Goal: Task Accomplishment & Management: Manage account settings

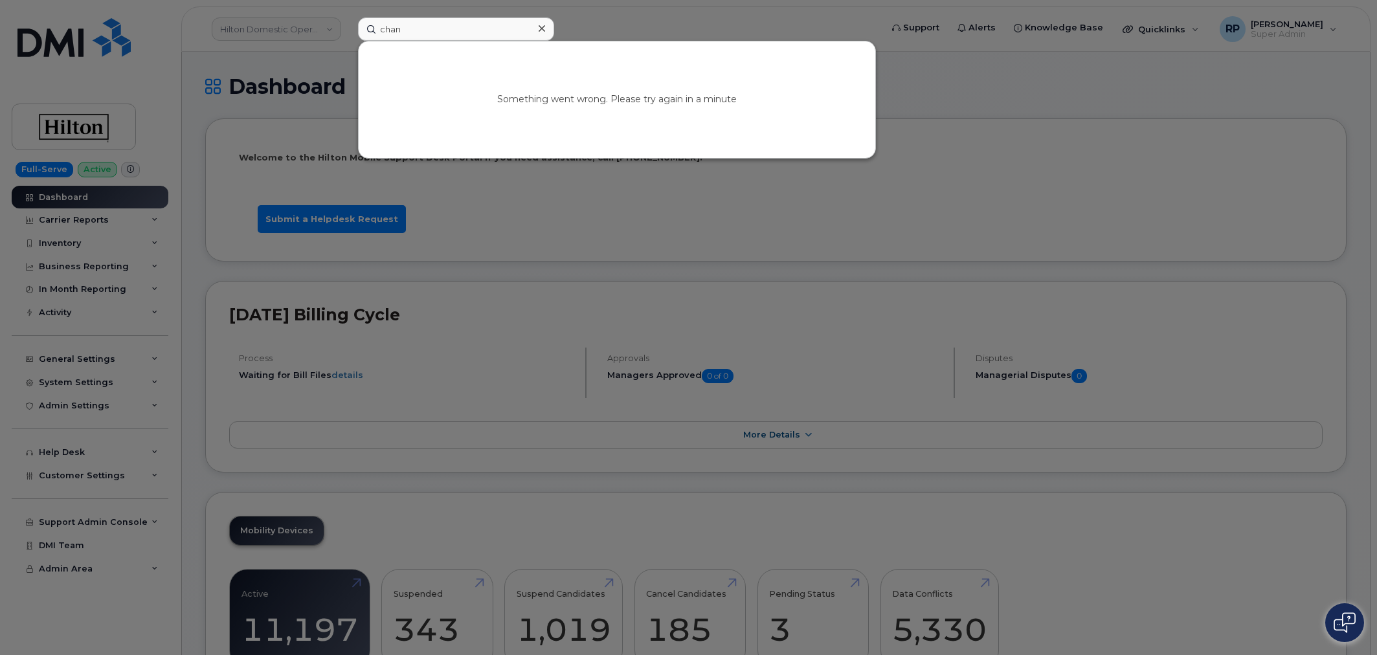
scroll to position [1888, 0]
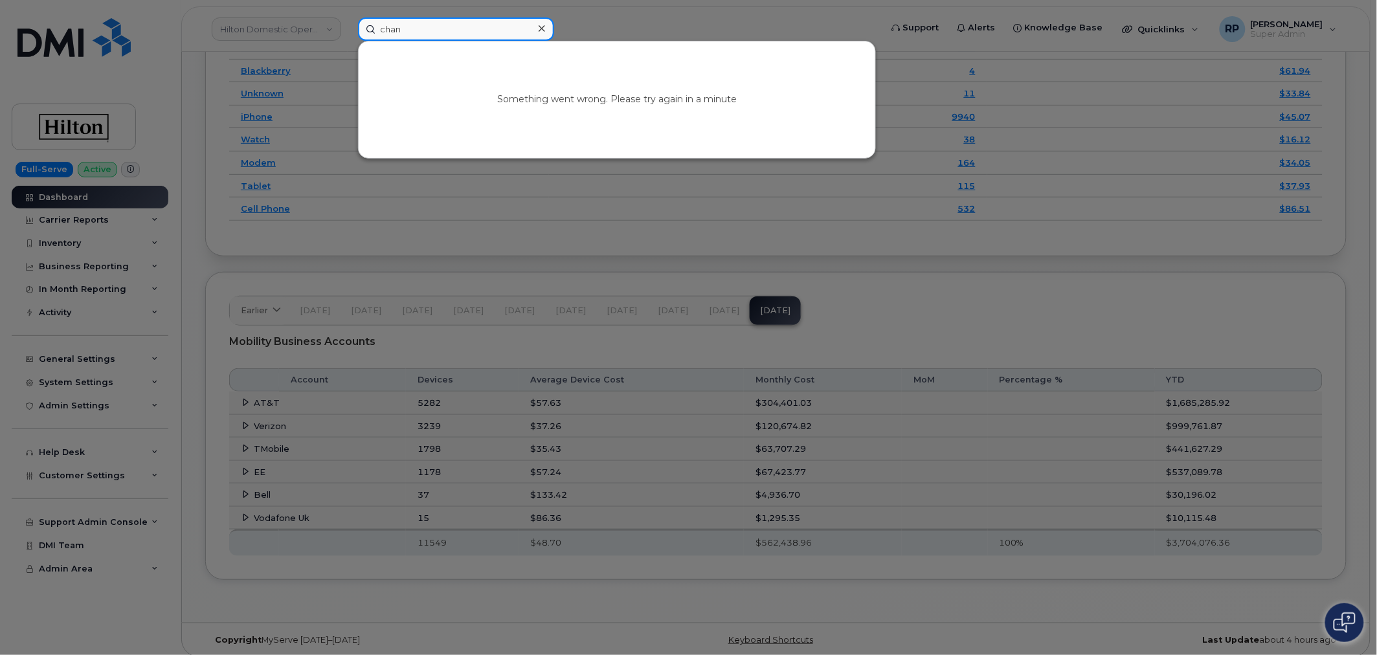
drag, startPoint x: 415, startPoint y: 23, endPoint x: 327, endPoint y: 28, distance: 88.2
click at [348, 27] on div "chan Something went wrong. Please try again in a minute" at bounding box center [615, 28] width 535 height 23
paste input "5716587002"
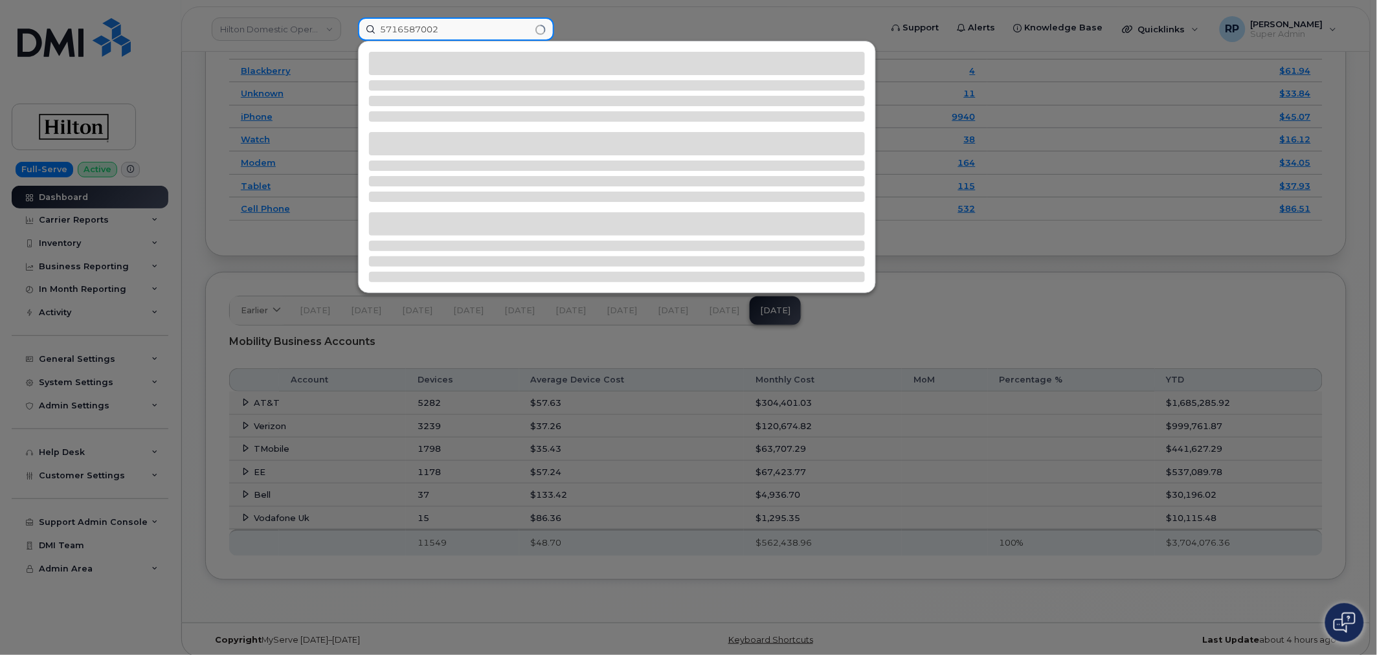
type input "5716587002"
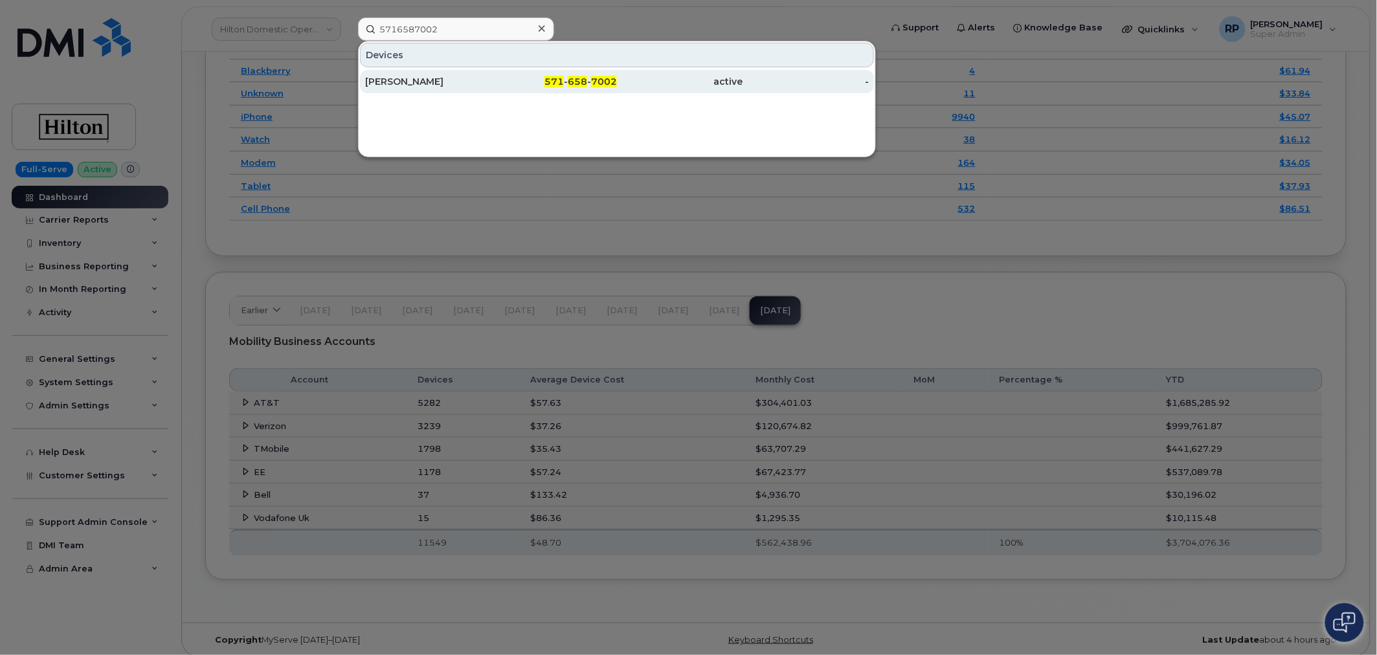
click at [510, 83] on div "571 - 658 - 7002" at bounding box center [554, 81] width 126 height 13
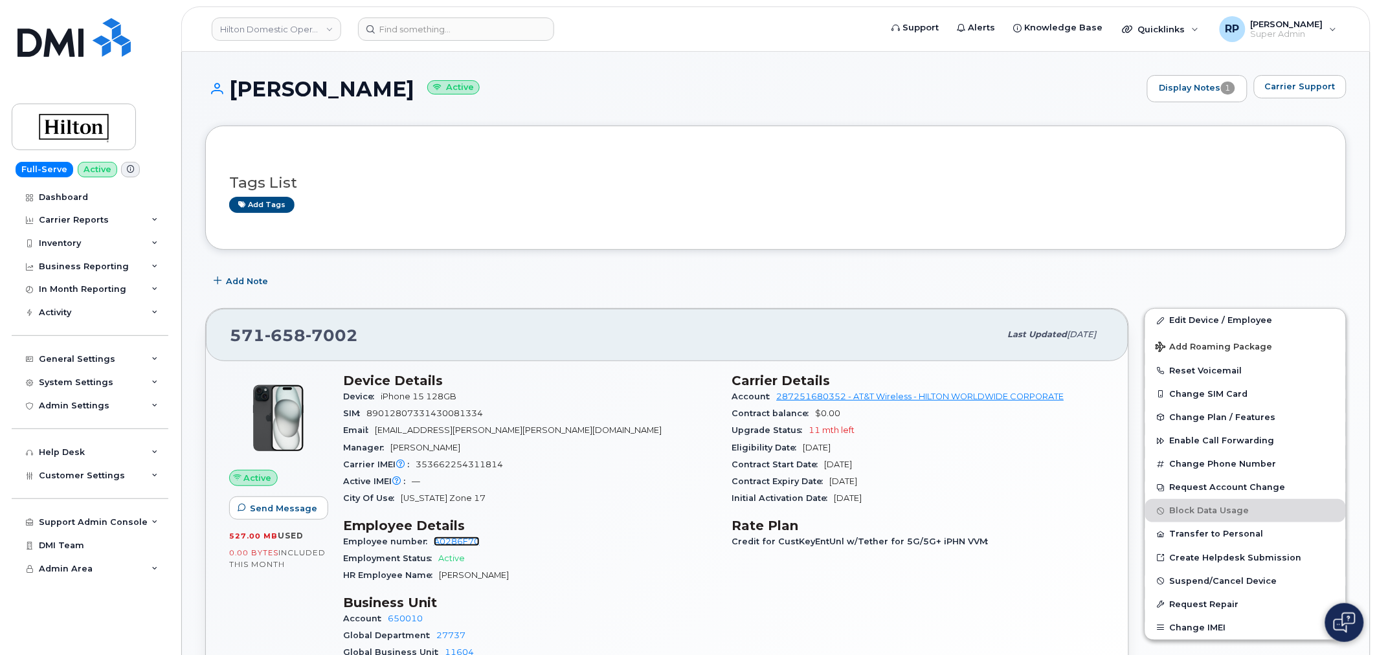
click at [462, 544] on link "A0286F70" at bounding box center [457, 542] width 46 height 10
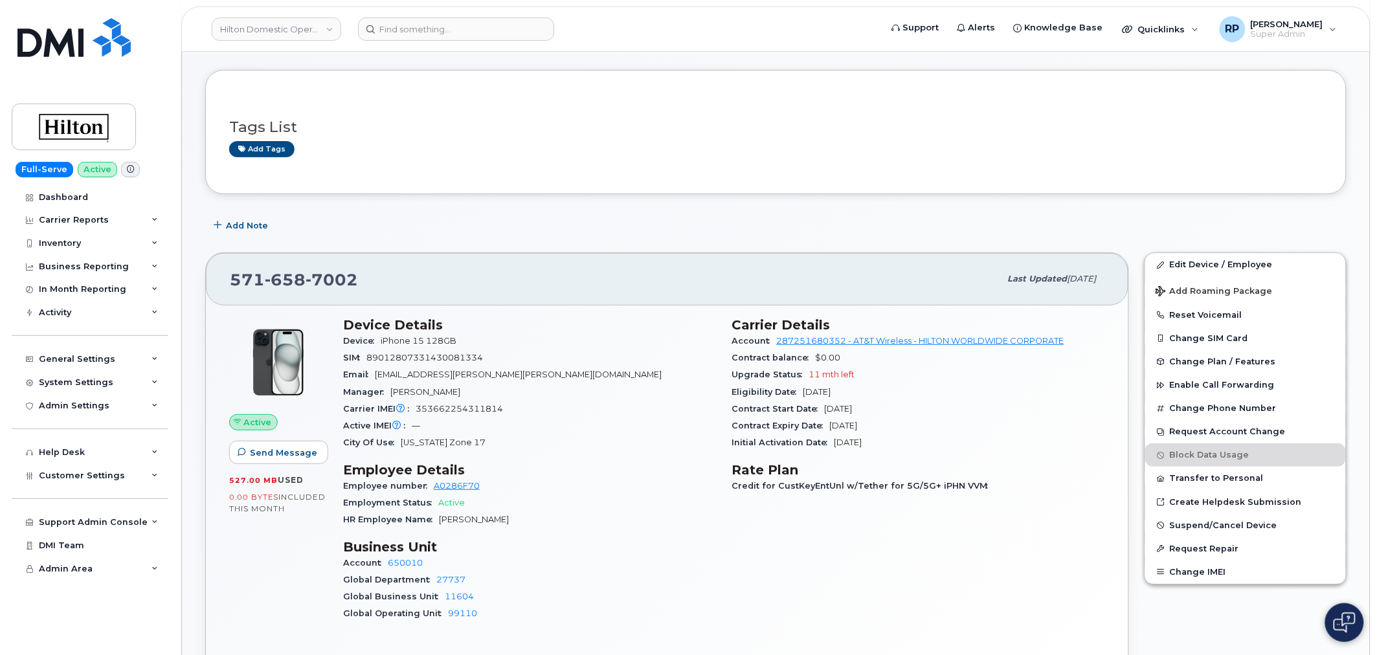
scroll to position [216, 0]
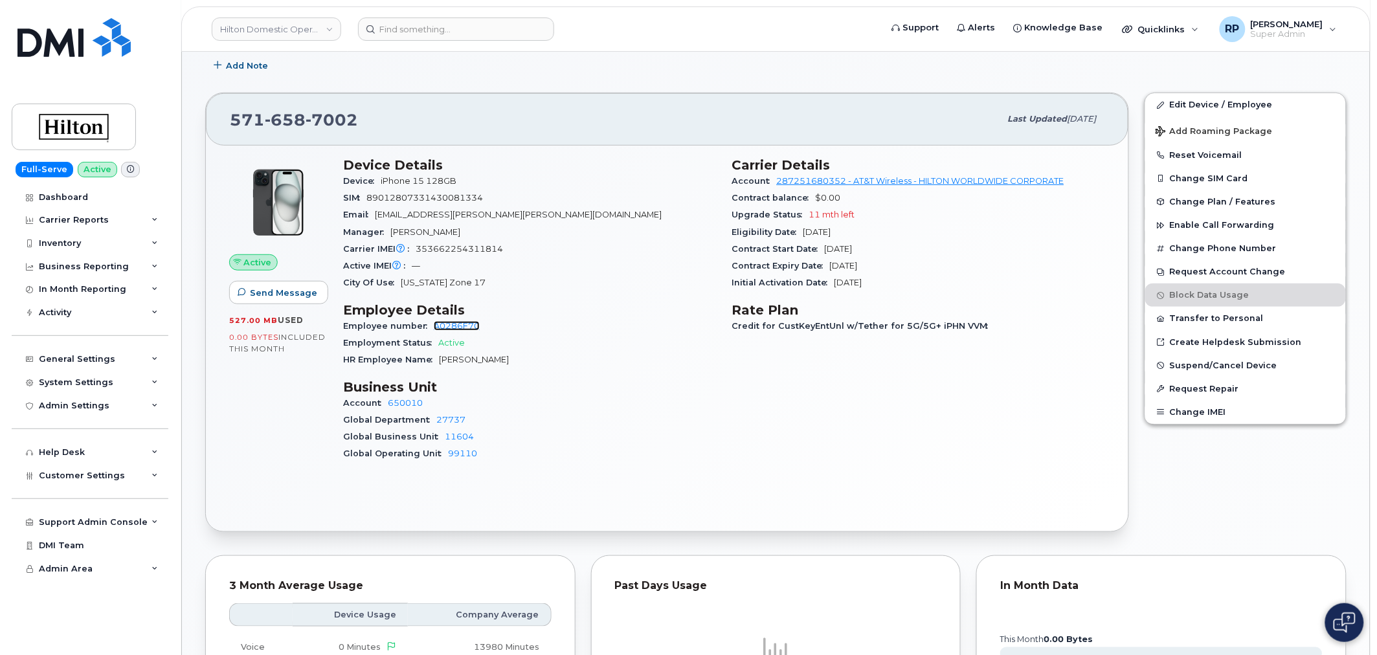
click at [454, 329] on link "A0286F70" at bounding box center [457, 326] width 46 height 10
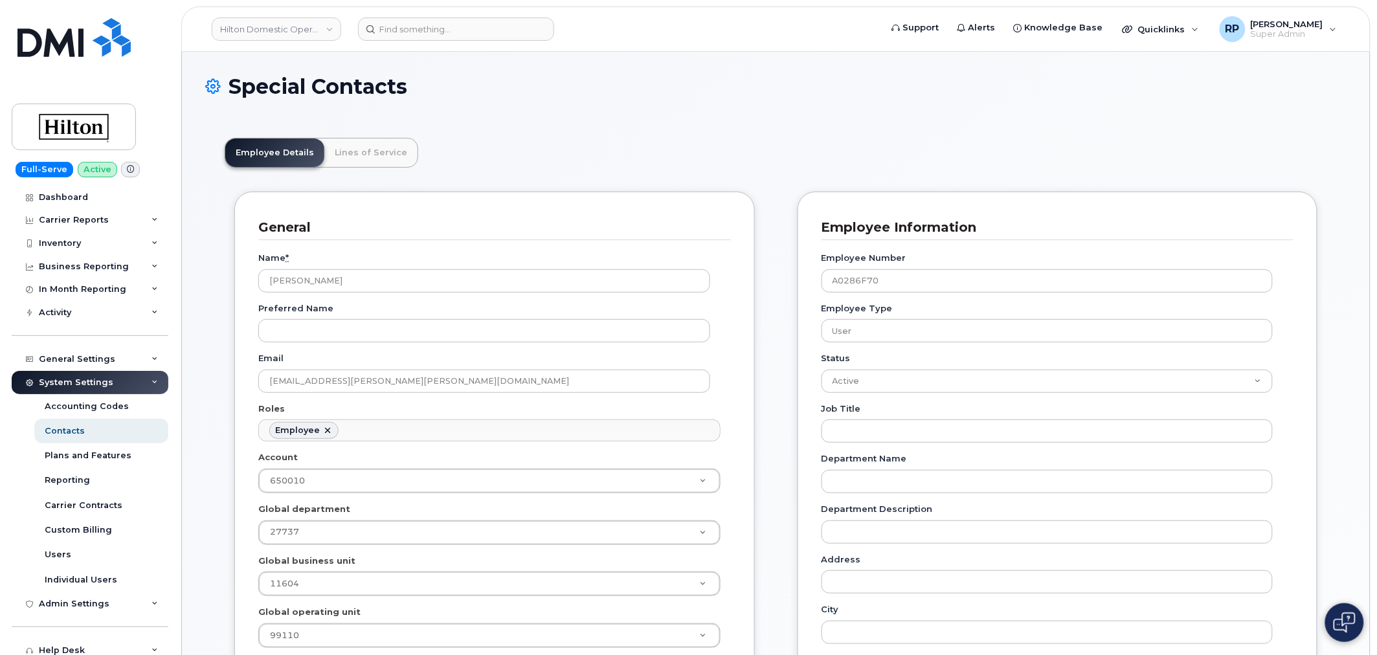
scroll to position [39, 0]
click at [306, 282] on input "[PERSON_NAME]" at bounding box center [484, 280] width 452 height 23
type input "[PERSON_NAME]"
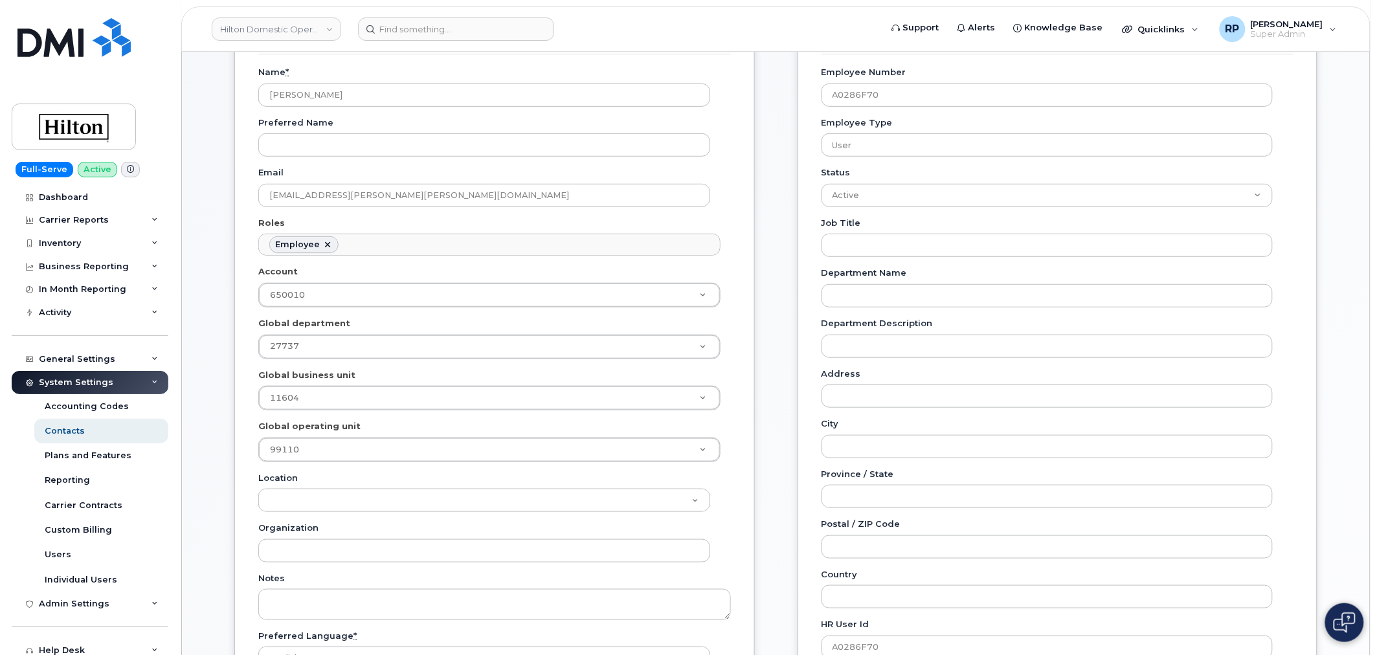
scroll to position [216, 0]
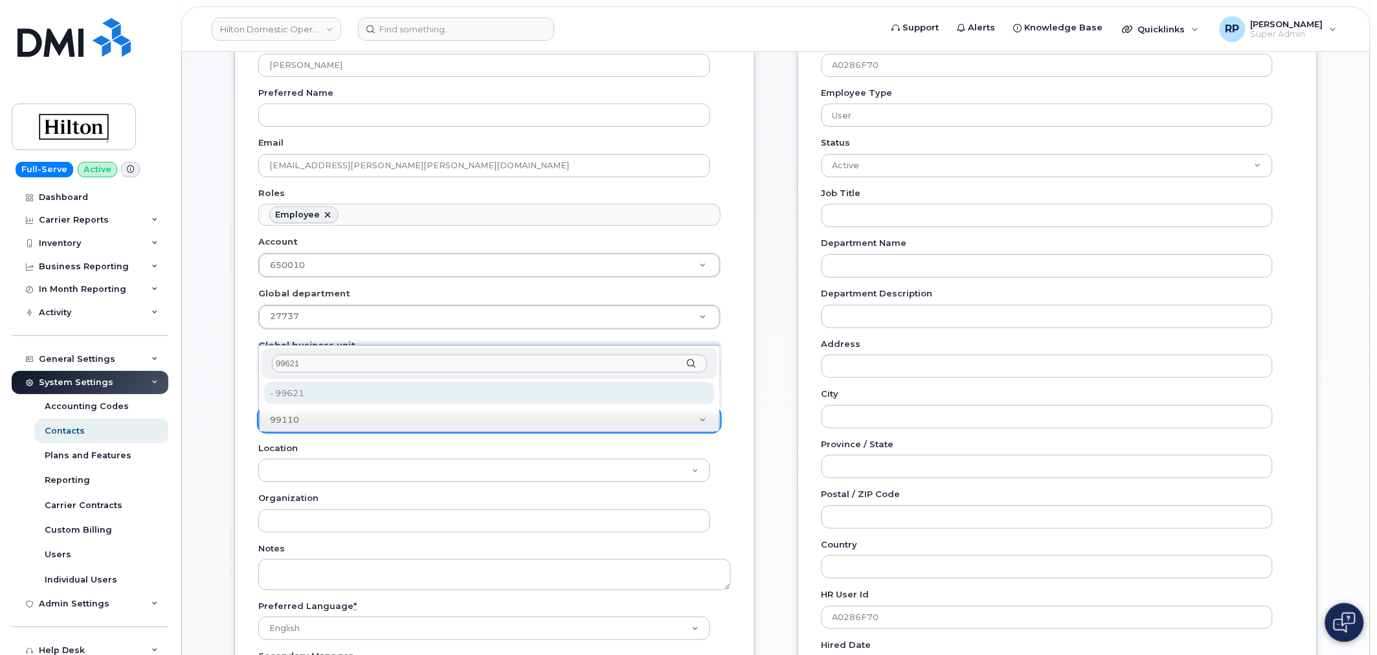
type input "99621"
type input "34542131"
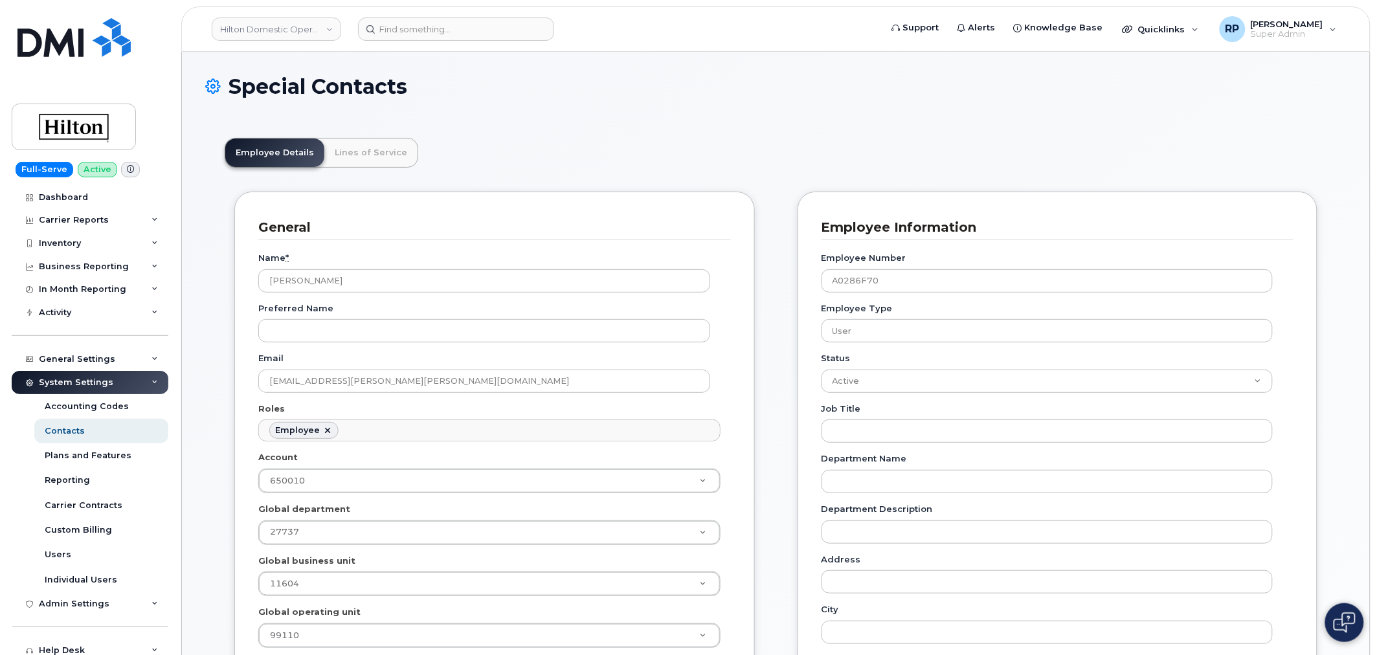
scroll to position [39, 0]
drag, startPoint x: 290, startPoint y: 280, endPoint x: 308, endPoint y: 277, distance: 17.7
click at [308, 277] on input "[PERSON_NAME]" at bounding box center [484, 280] width 452 height 23
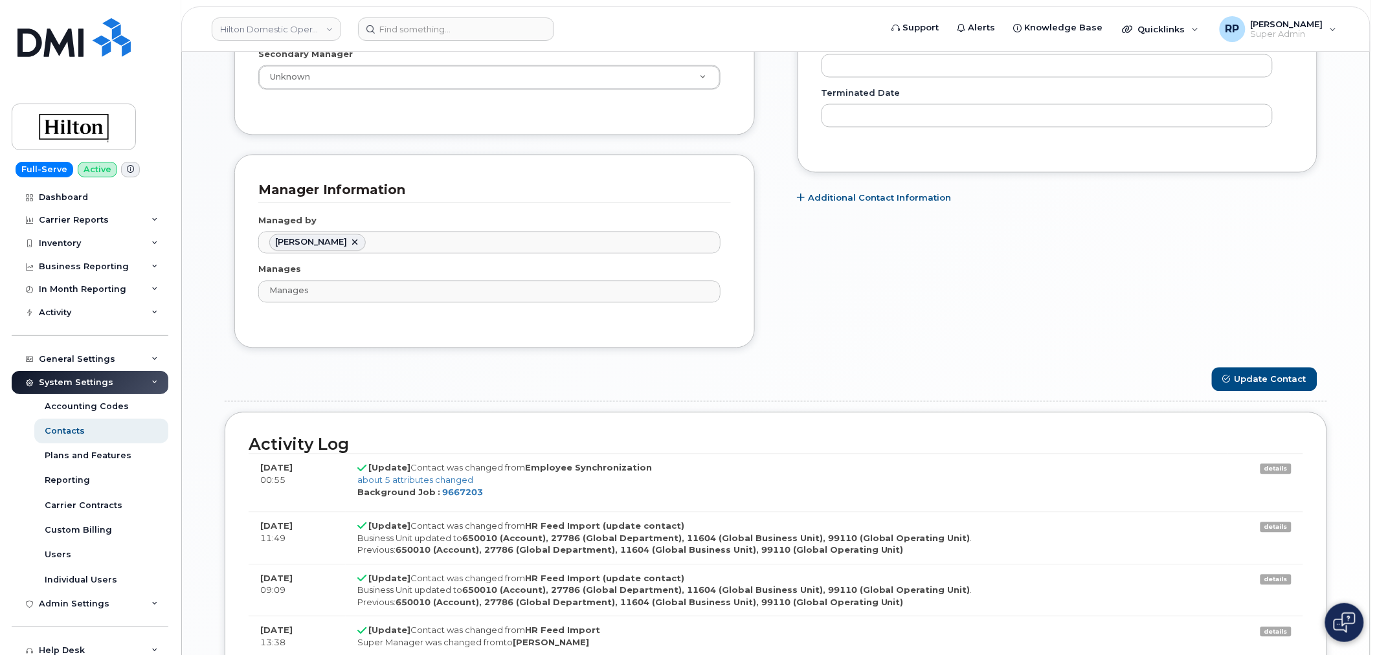
scroll to position [935, 0]
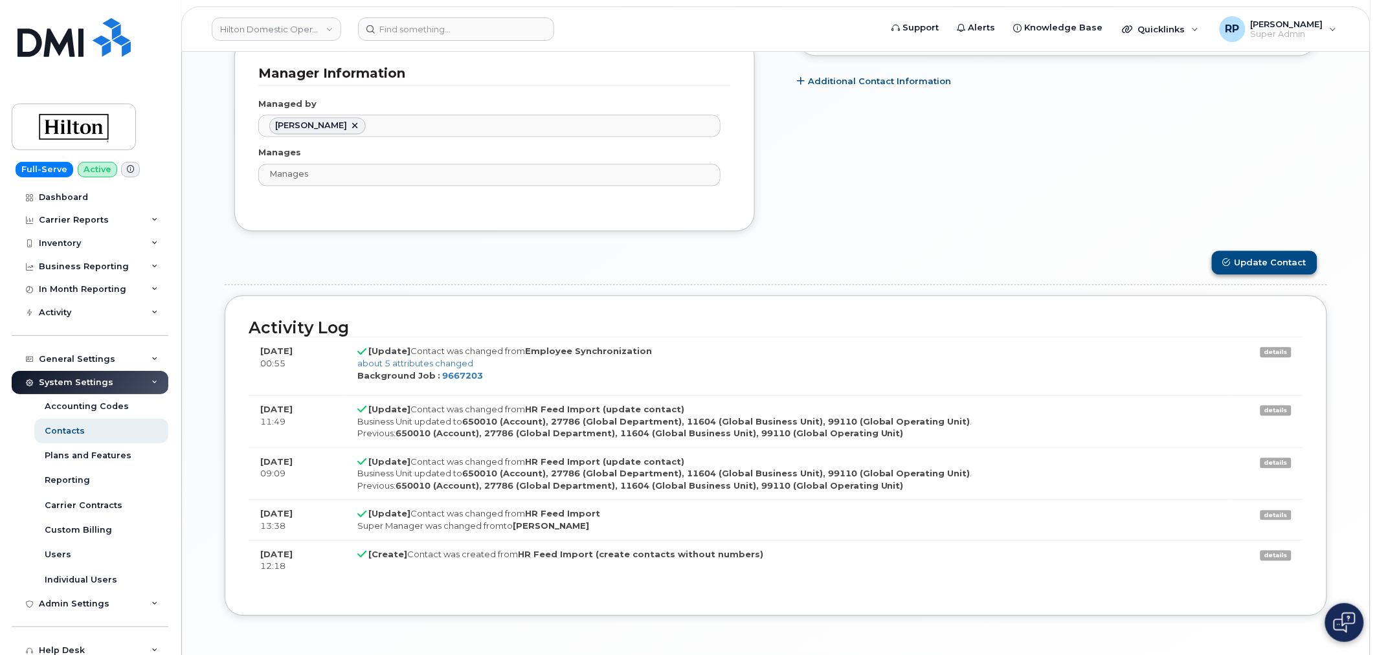
type input "Gab Yan-Calderon"
drag, startPoint x: 1252, startPoint y: 263, endPoint x: 635, endPoint y: 275, distance: 617.1
click at [1252, 262] on button "Update Contact" at bounding box center [1265, 263] width 106 height 24
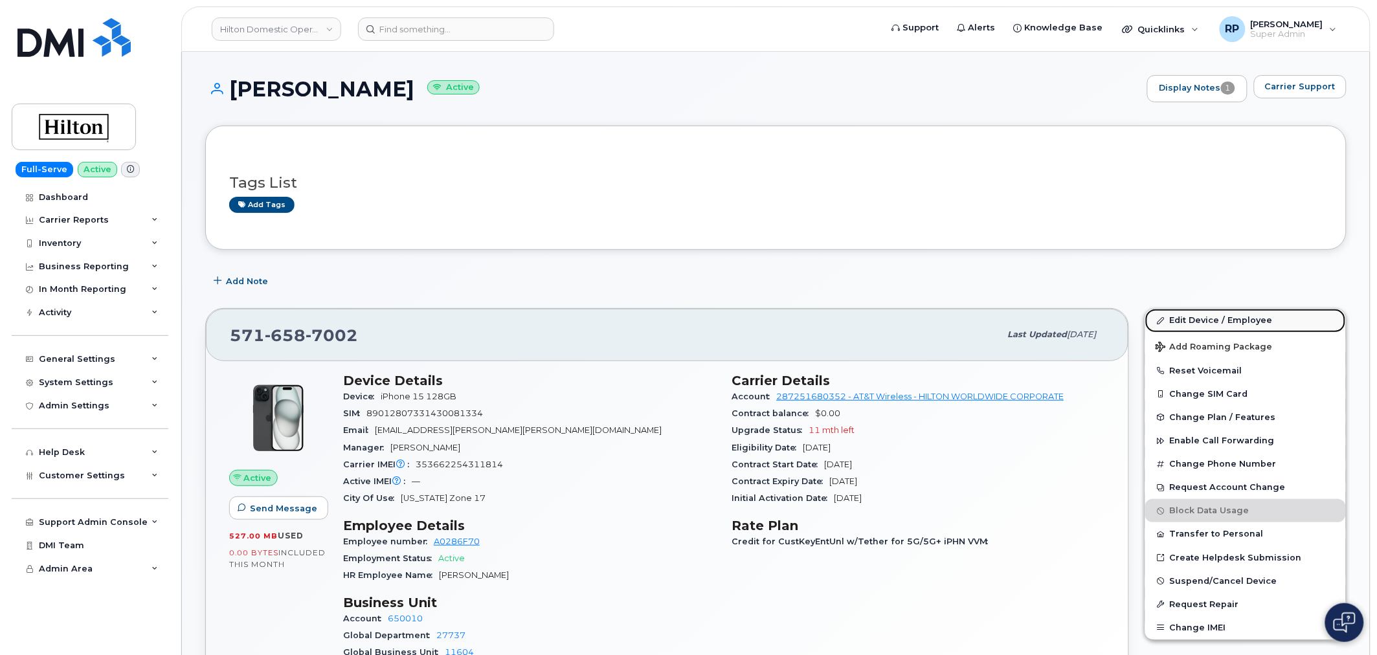
click at [1183, 322] on link "Edit Device / Employee" at bounding box center [1245, 320] width 201 height 23
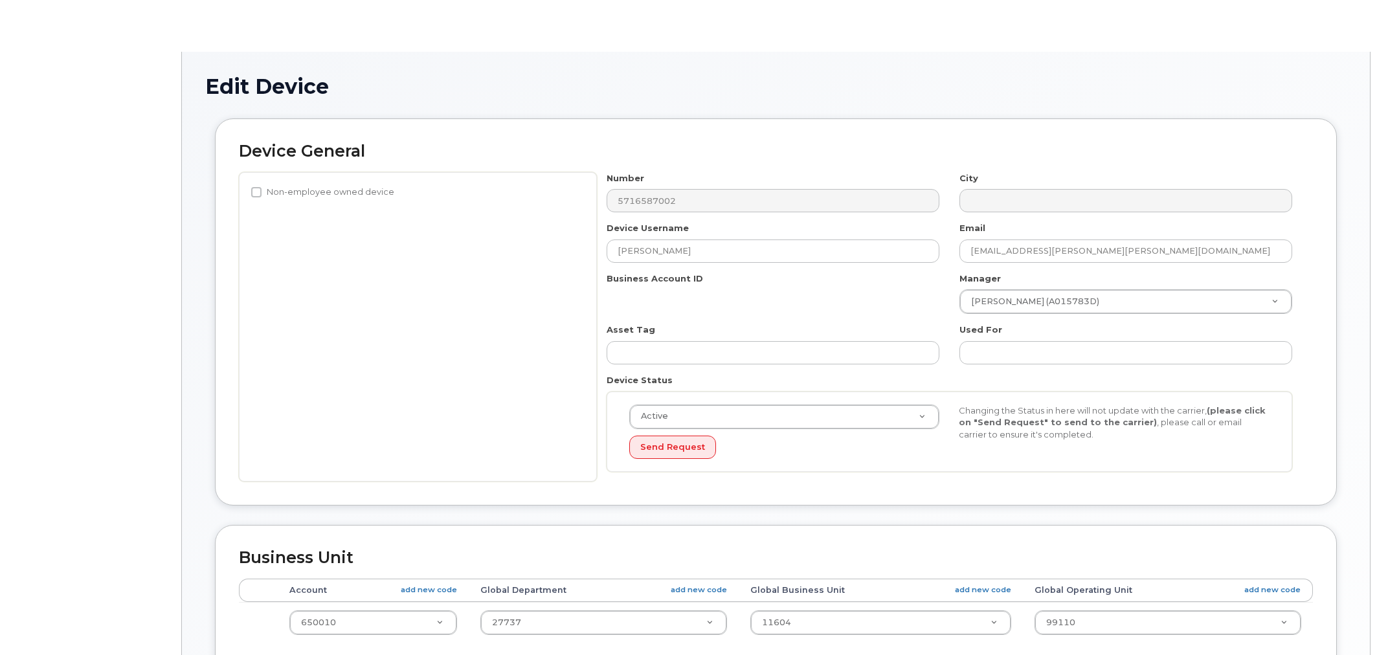
select select "34080332"
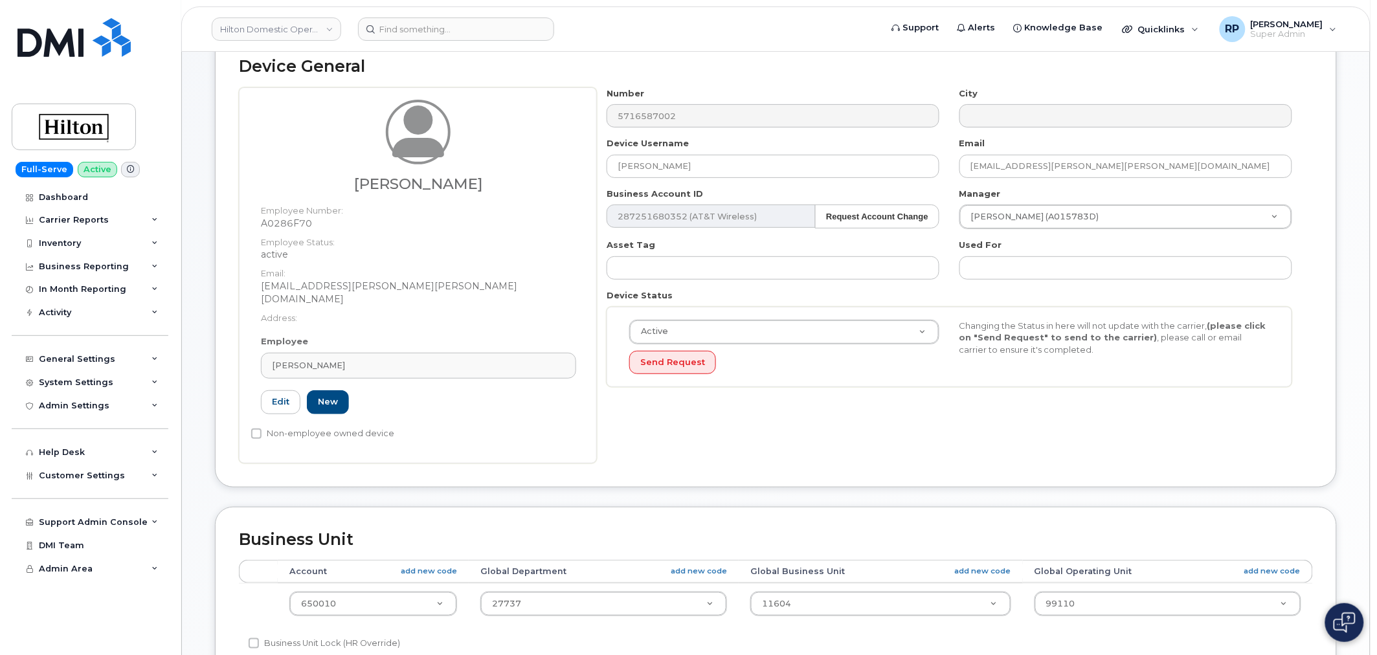
scroll to position [287, 0]
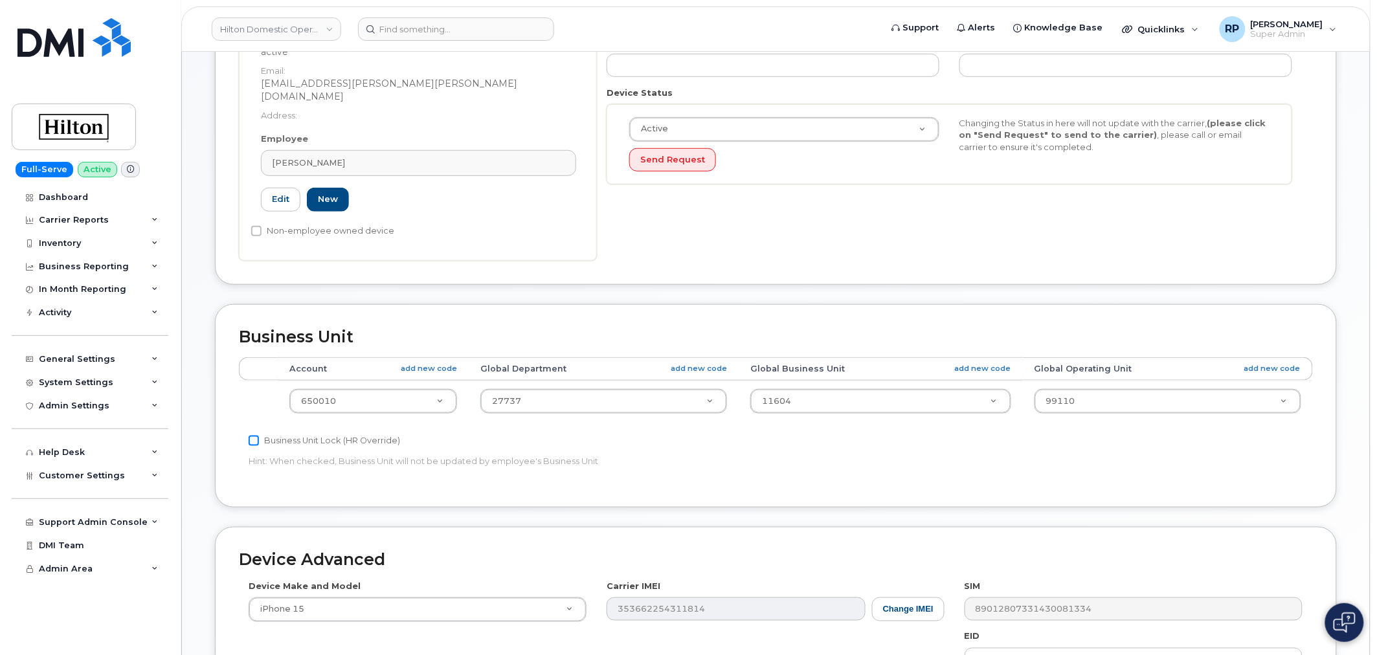
click at [251, 436] on input "Business Unit Lock (HR Override)" at bounding box center [254, 441] width 10 height 10
checkbox input "true"
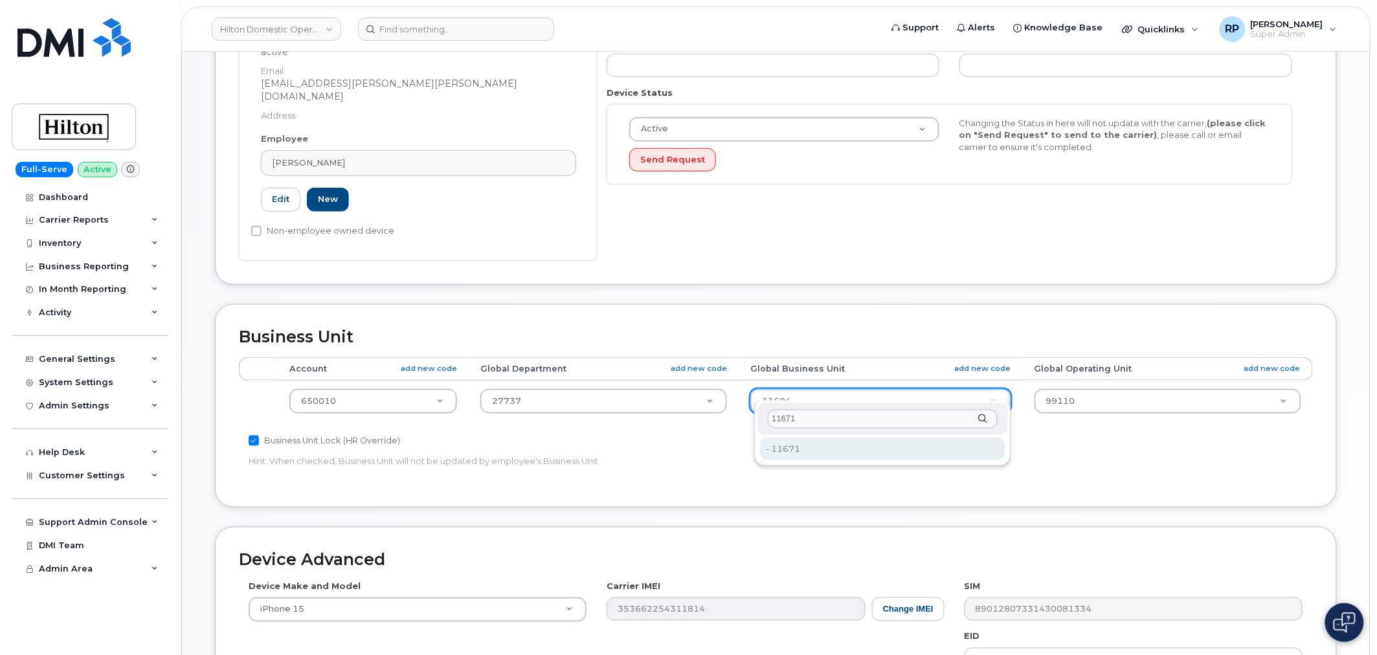
type input "11671"
type input "34541922"
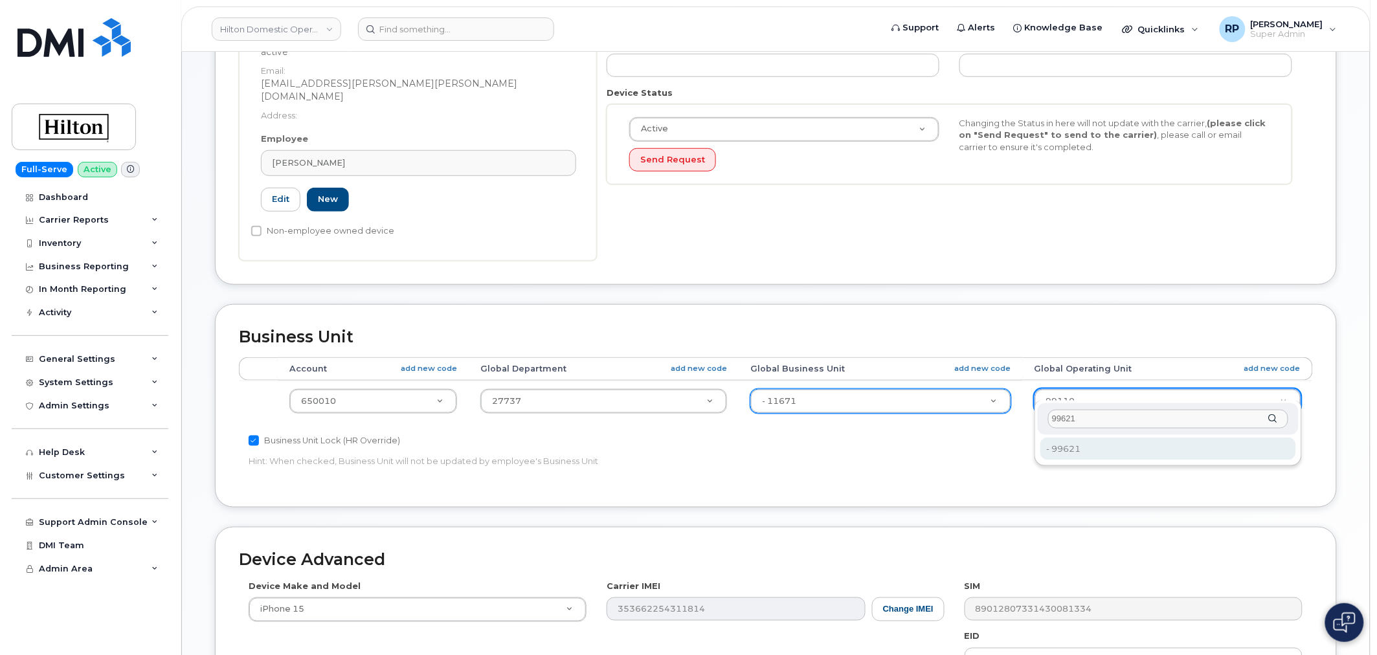
type input "99621"
type input "34542131"
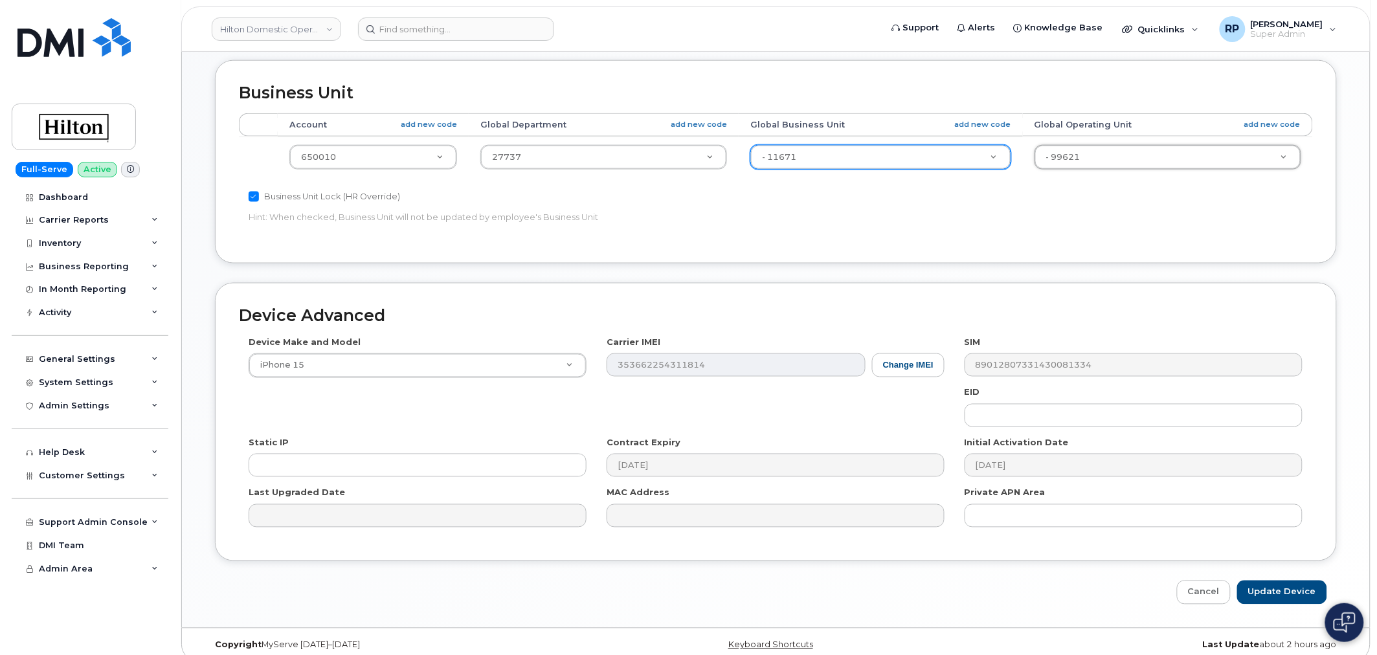
scroll to position [533, 0]
click at [1279, 591] on div "Edit Device Device General Gab Yan-Calderon Employee Number: A0286F70 Employee …" at bounding box center [776, 72] width 1188 height 1108
click at [1277, 584] on input "Update Device" at bounding box center [1282, 591] width 90 height 24
type input "Saving..."
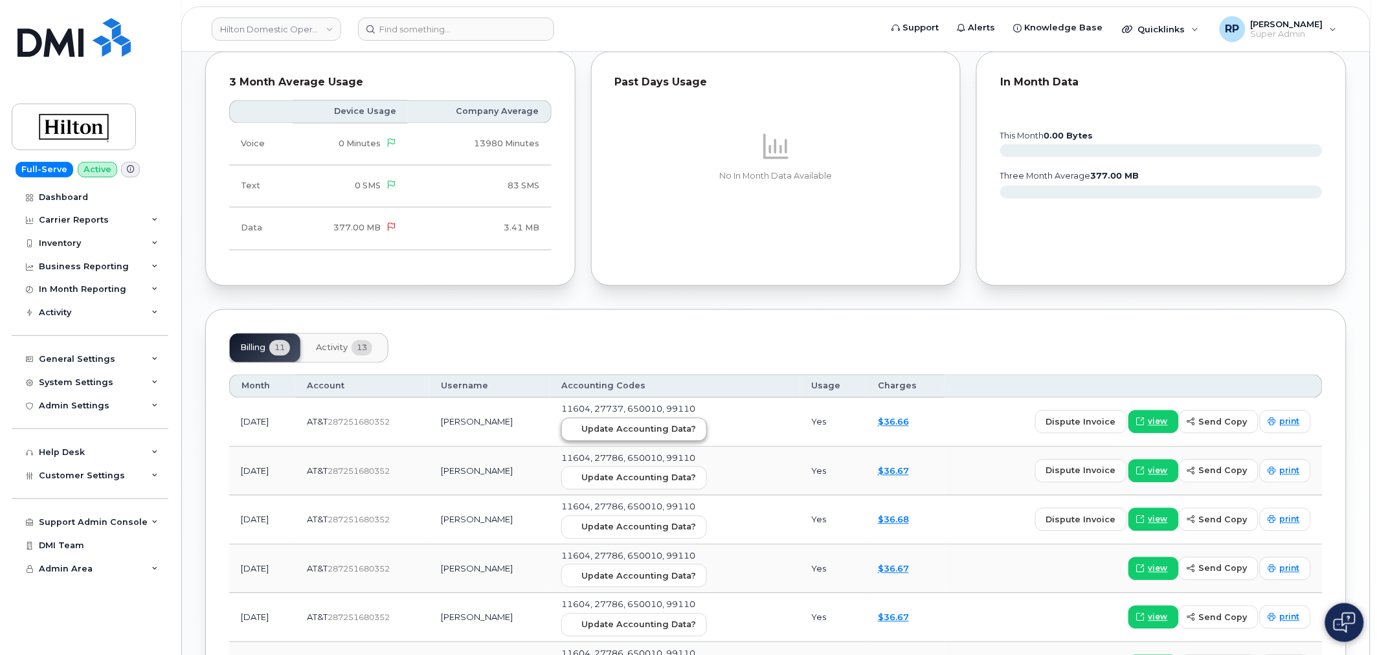
scroll to position [780, 0]
click at [670, 420] on button "Update Accounting Data?" at bounding box center [634, 429] width 146 height 23
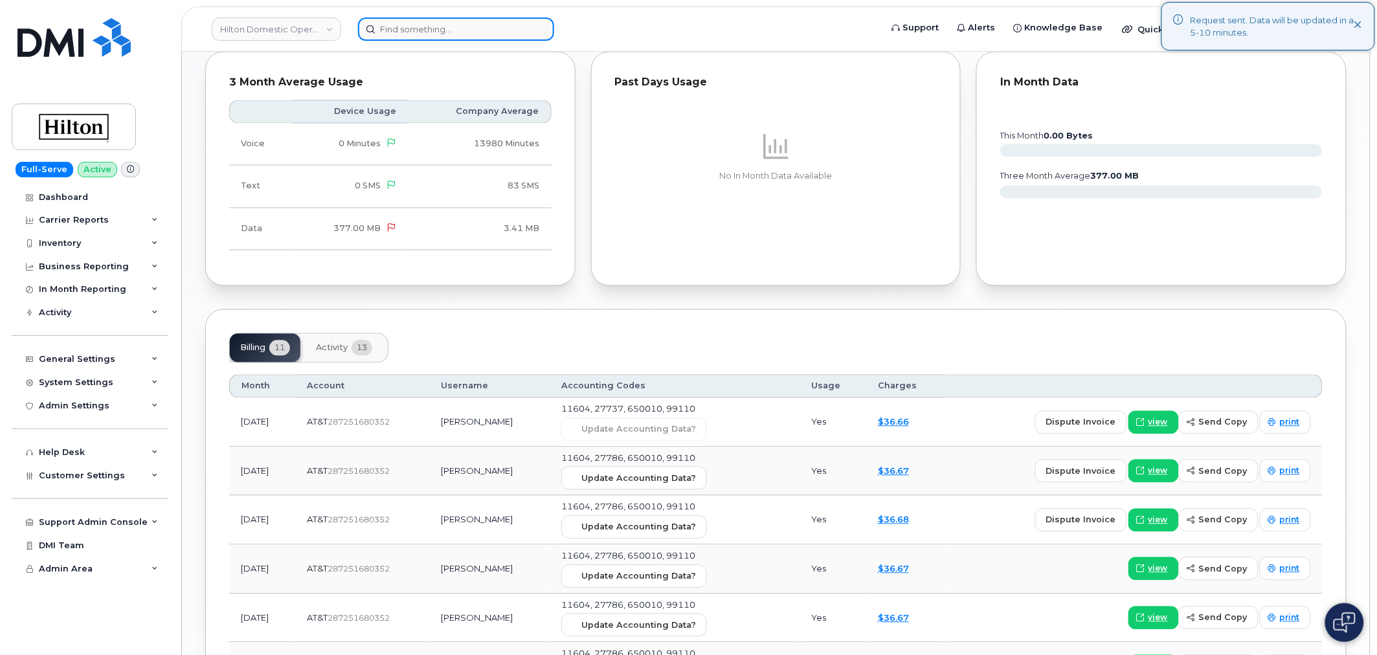
click at [490, 27] on input at bounding box center [456, 28] width 196 height 23
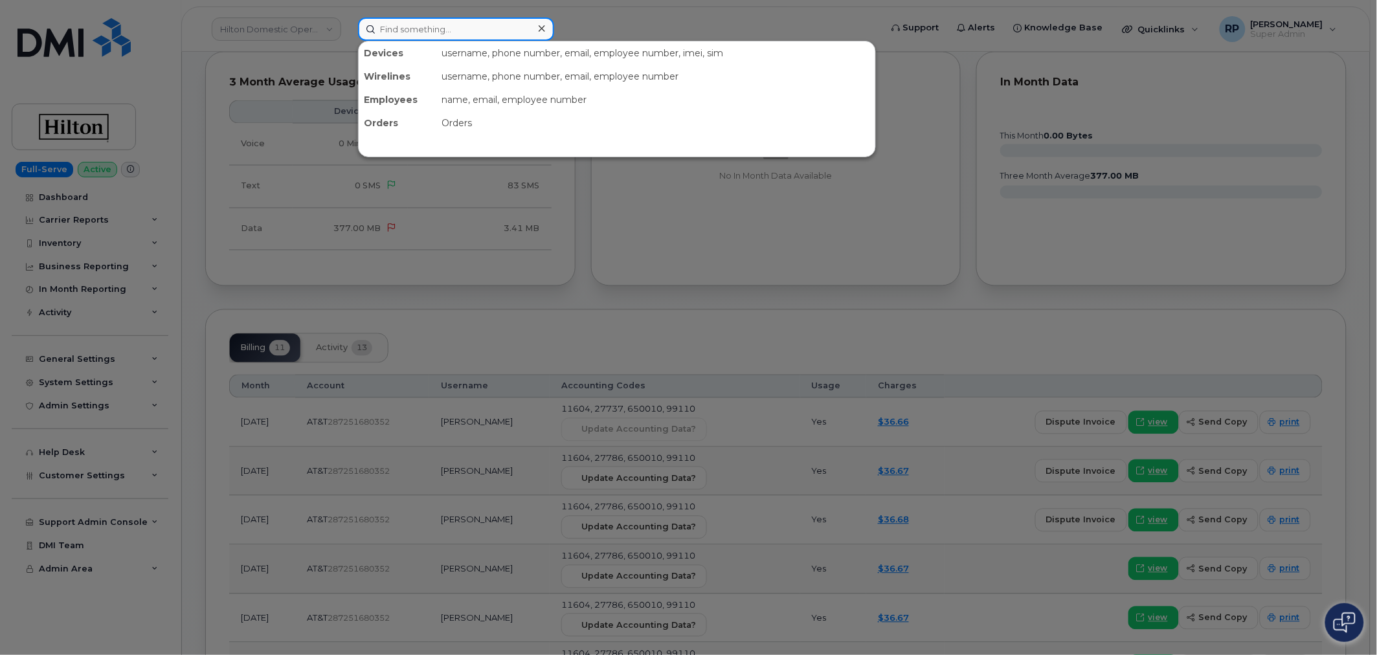
paste input "5713240966"
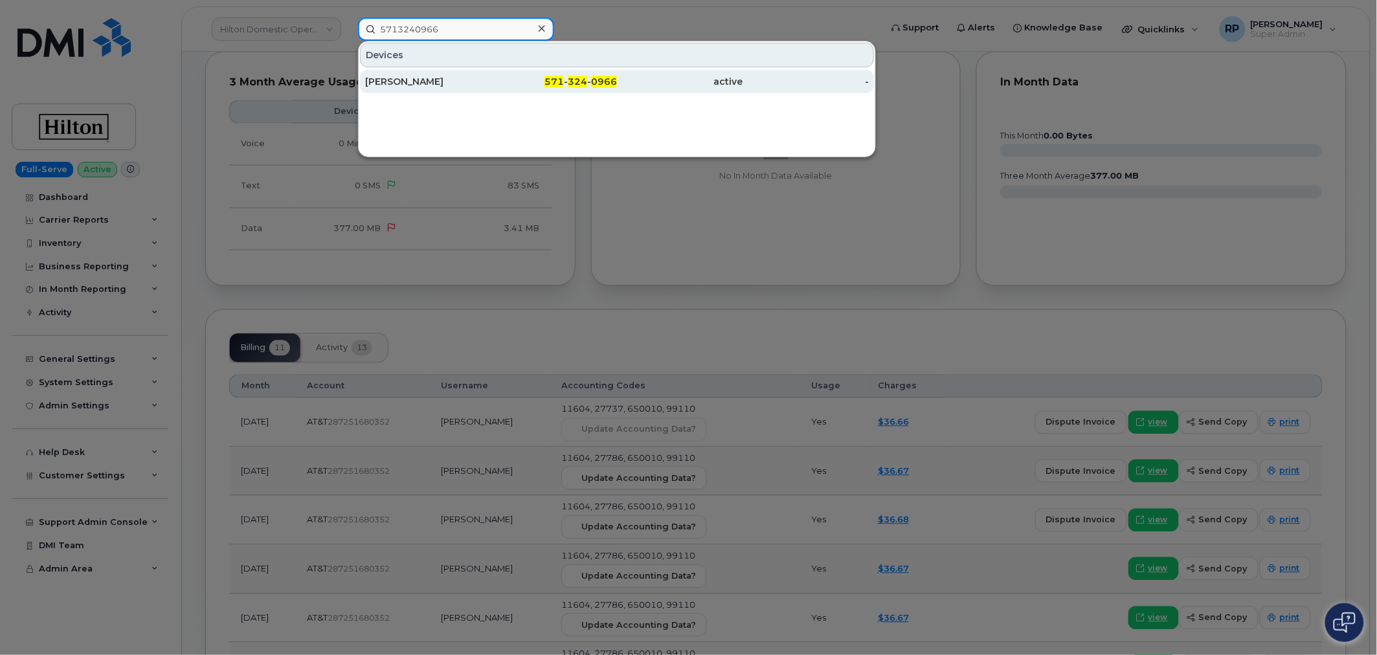
type input "5713240966"
click at [445, 85] on div "CHRISTIAN CHARNAUXGRILLET" at bounding box center [428, 81] width 126 height 13
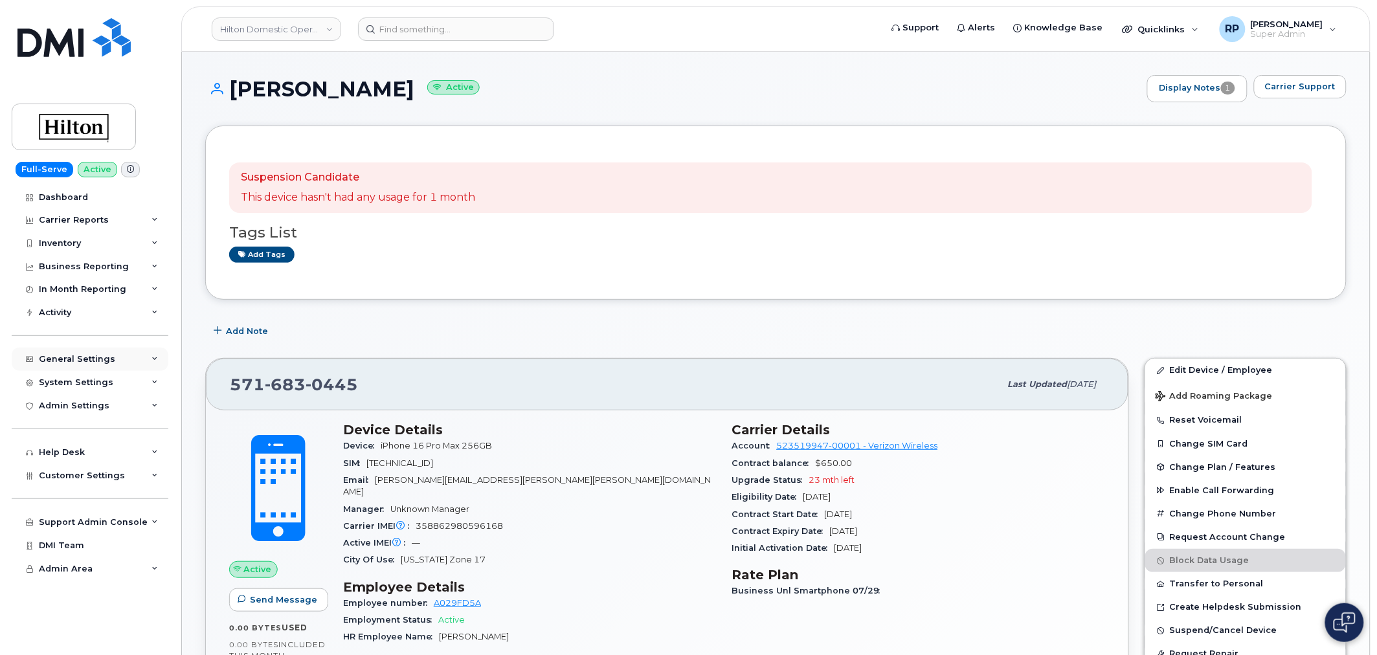
click at [104, 355] on div "General Settings" at bounding box center [77, 359] width 76 height 10
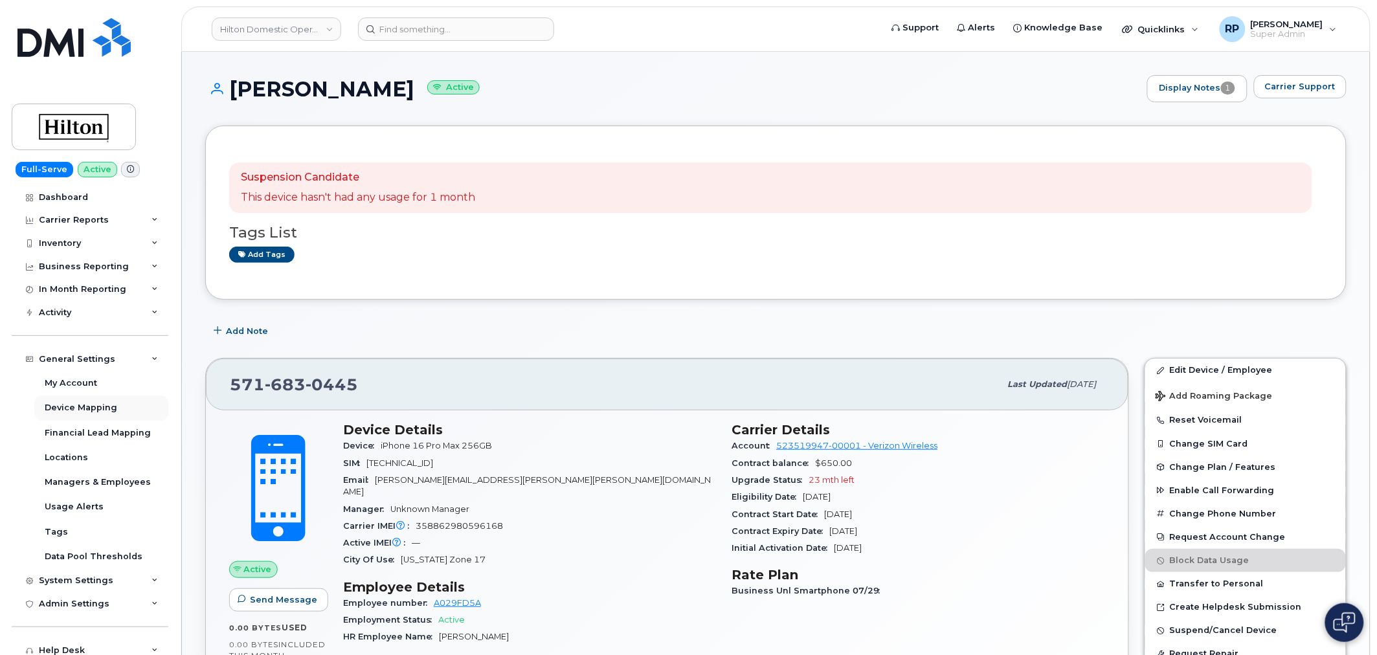
scroll to position [72, 0]
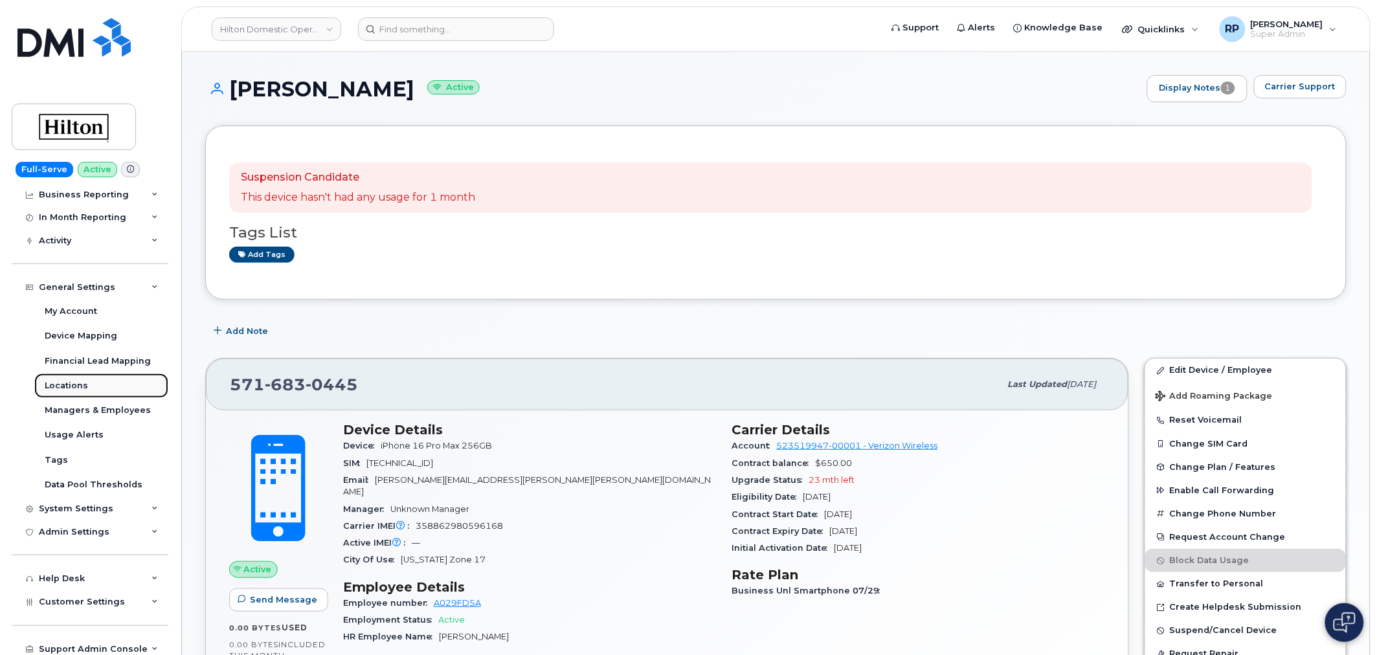
click at [69, 386] on div "Locations" at bounding box center [66, 386] width 43 height 12
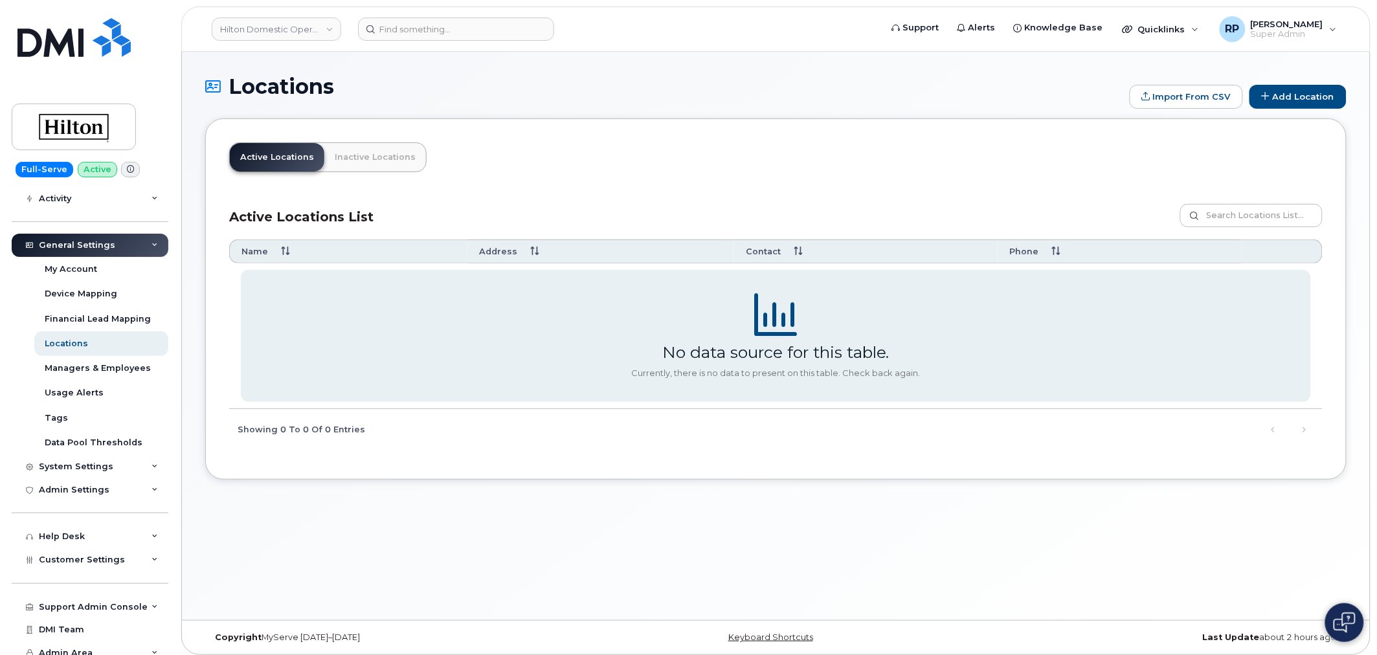
scroll to position [122, 0]
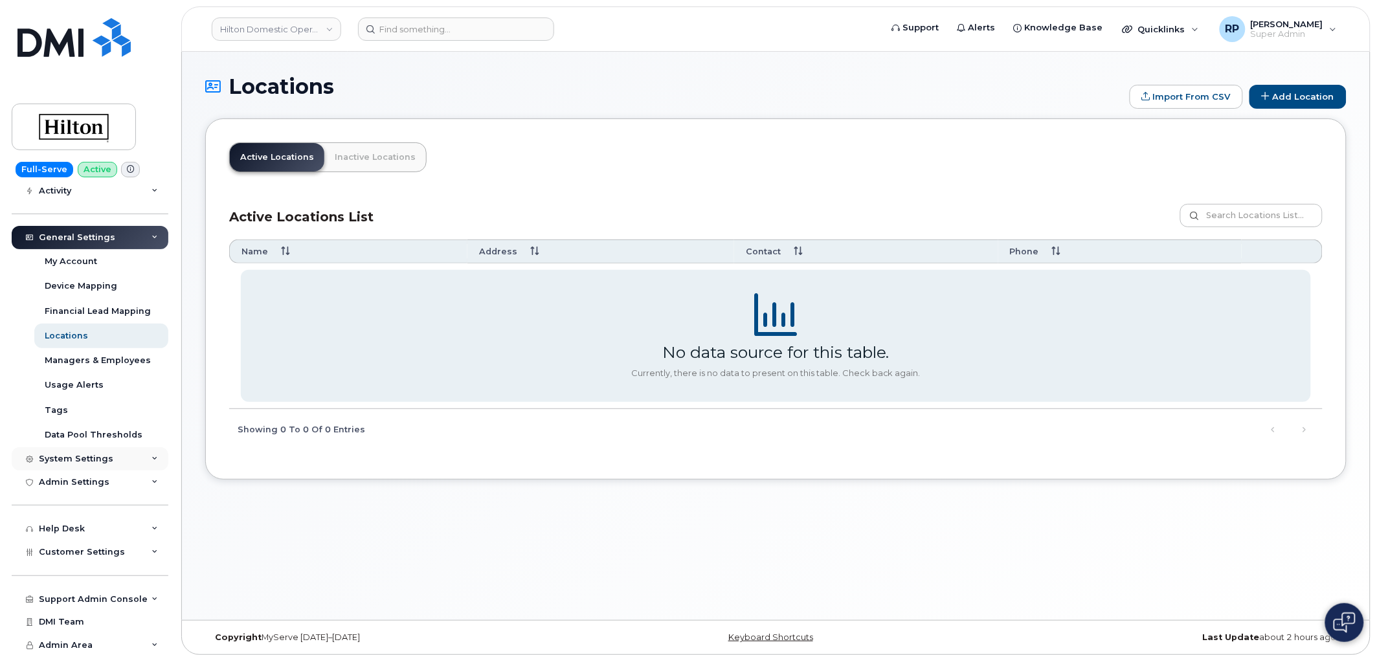
click at [76, 463] on div "System Settings" at bounding box center [76, 459] width 74 height 10
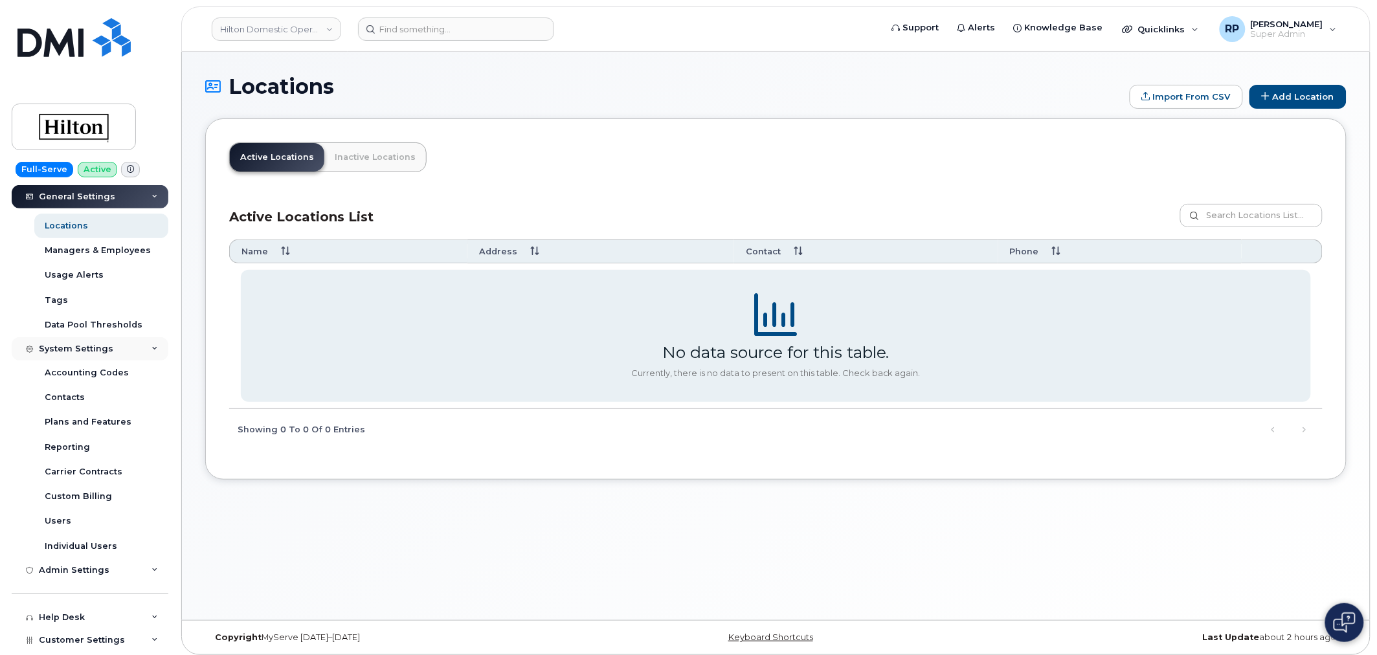
scroll to position [266, 0]
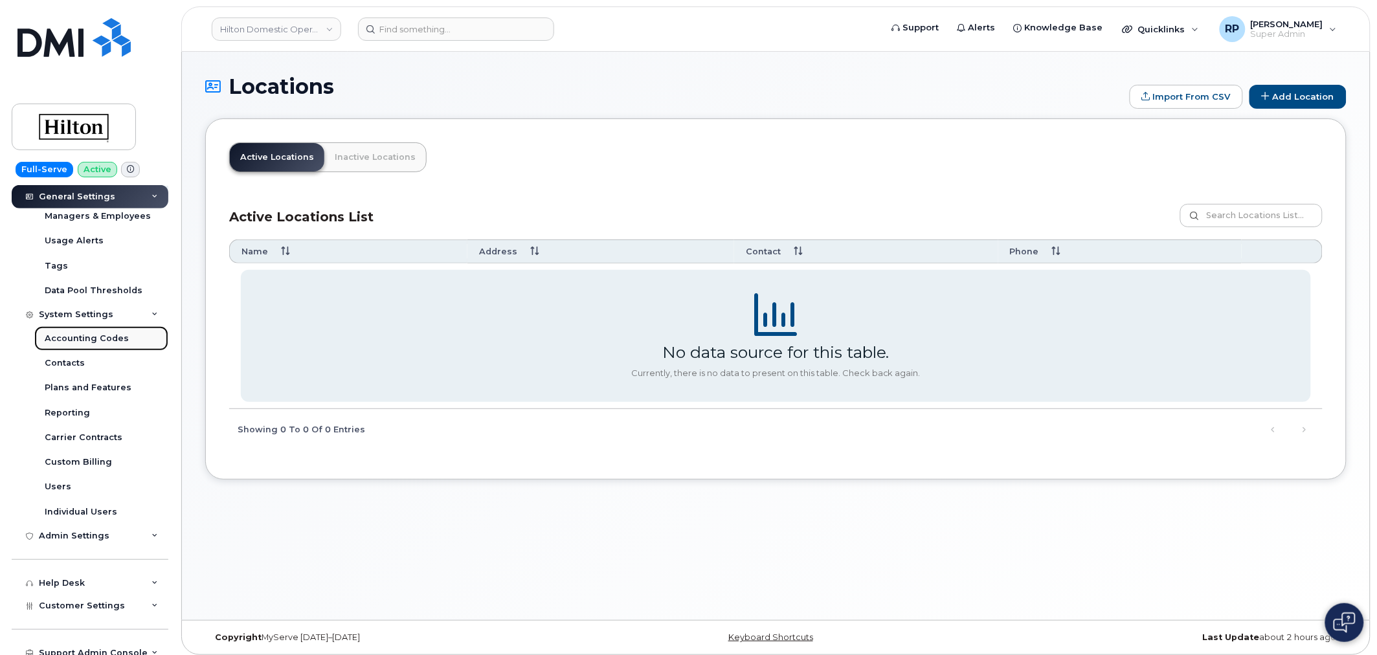
click at [78, 333] on div "Accounting Codes" at bounding box center [87, 339] width 84 height 12
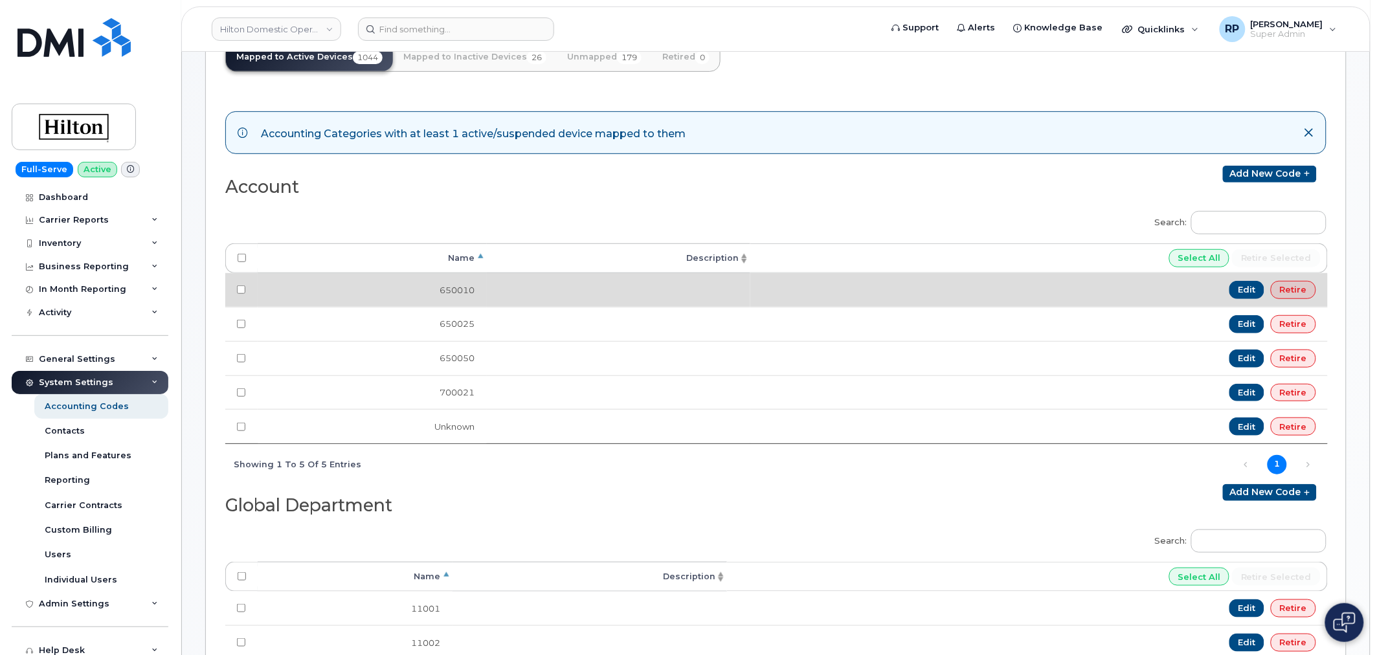
scroll to position [359, 0]
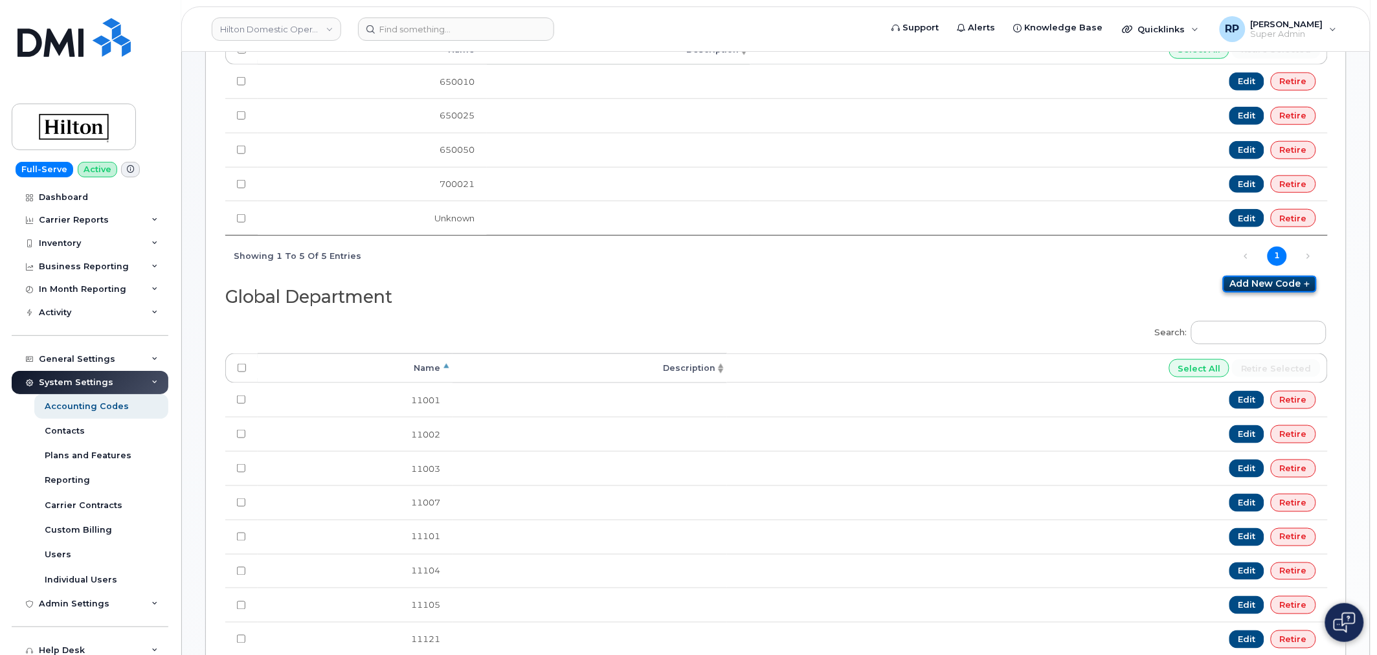
click at [1251, 280] on link "Add new code" at bounding box center [1270, 284] width 94 height 17
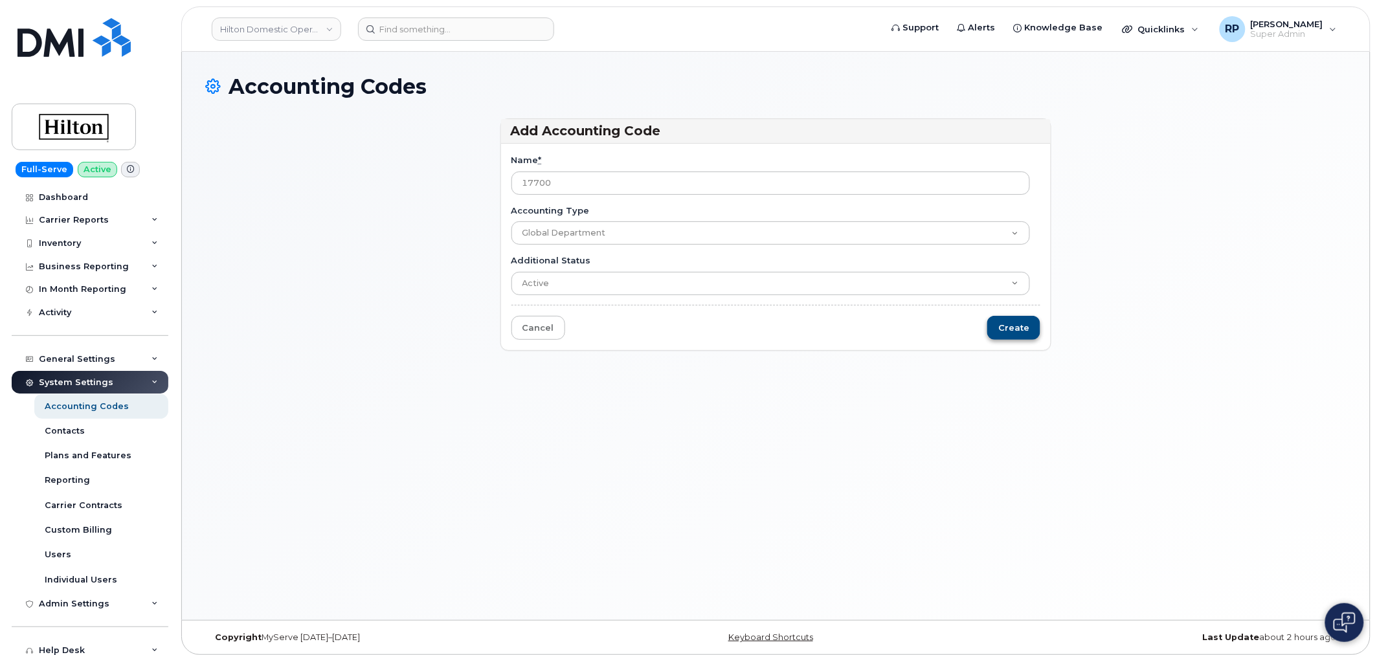
type input "17700"
click at [1008, 325] on input "Create" at bounding box center [1013, 328] width 53 height 24
type input "Saving..."
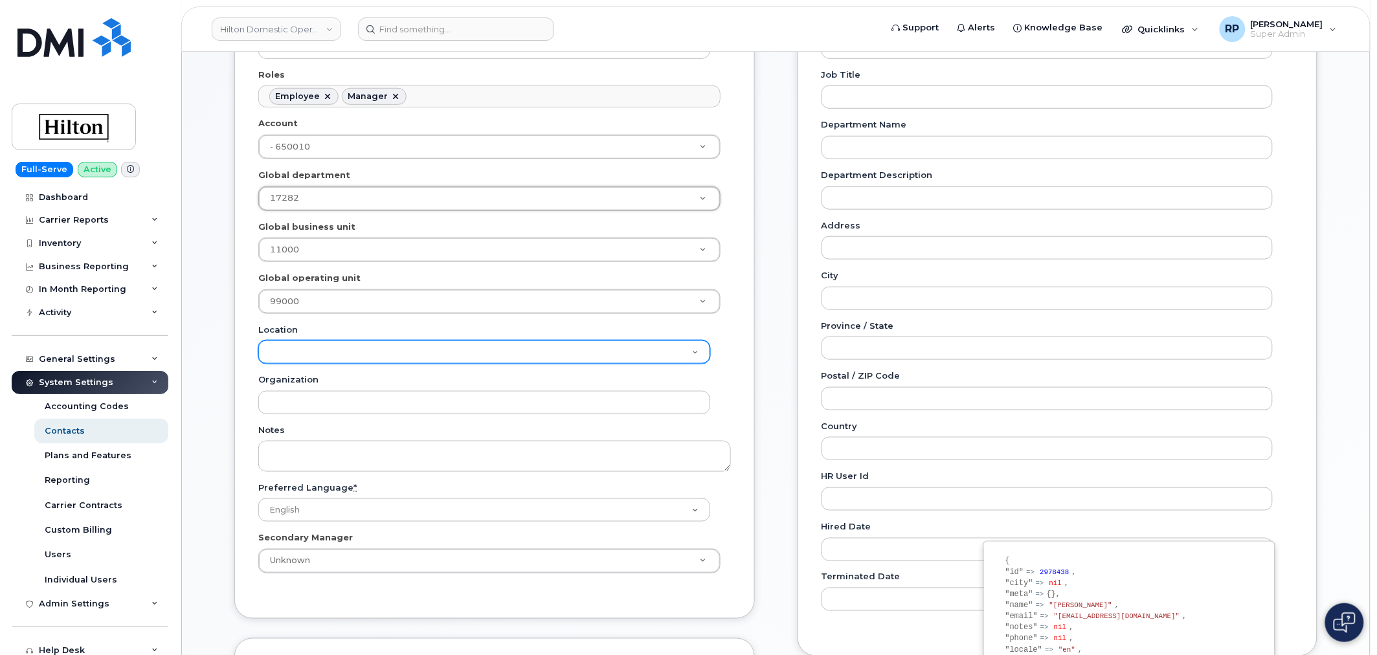
scroll to position [39, 0]
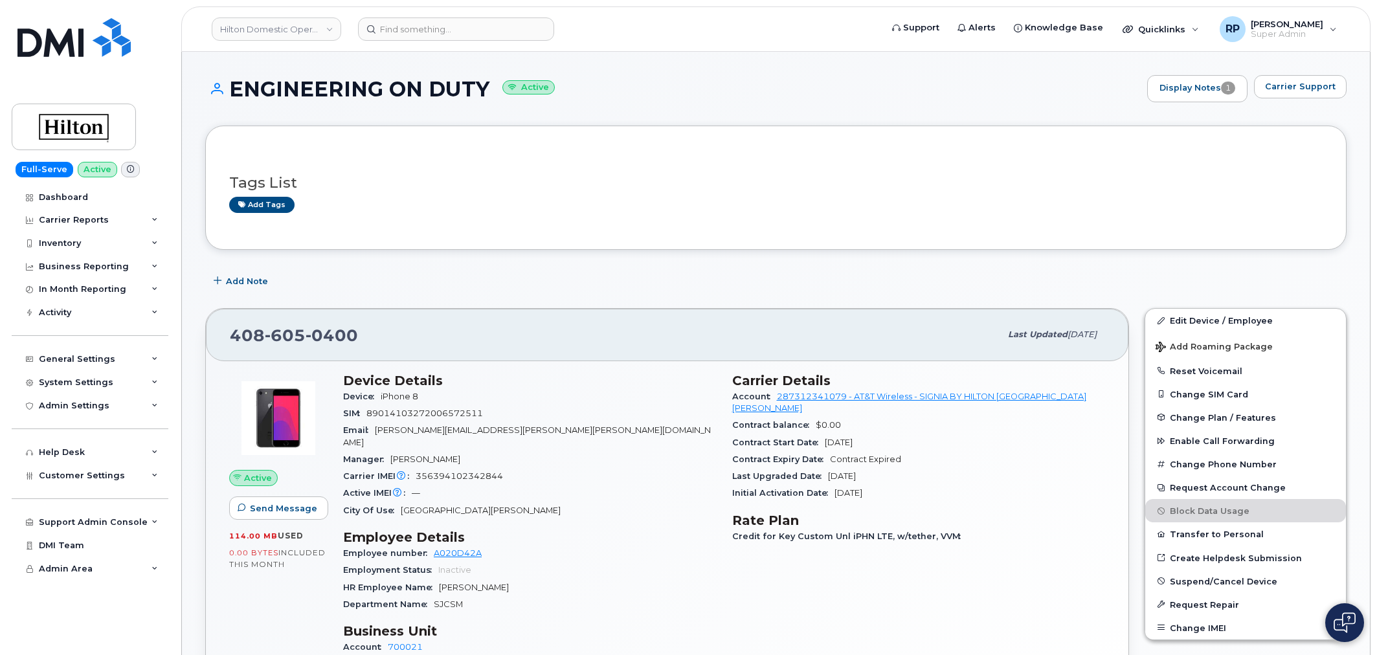
scroll to position [216, 0]
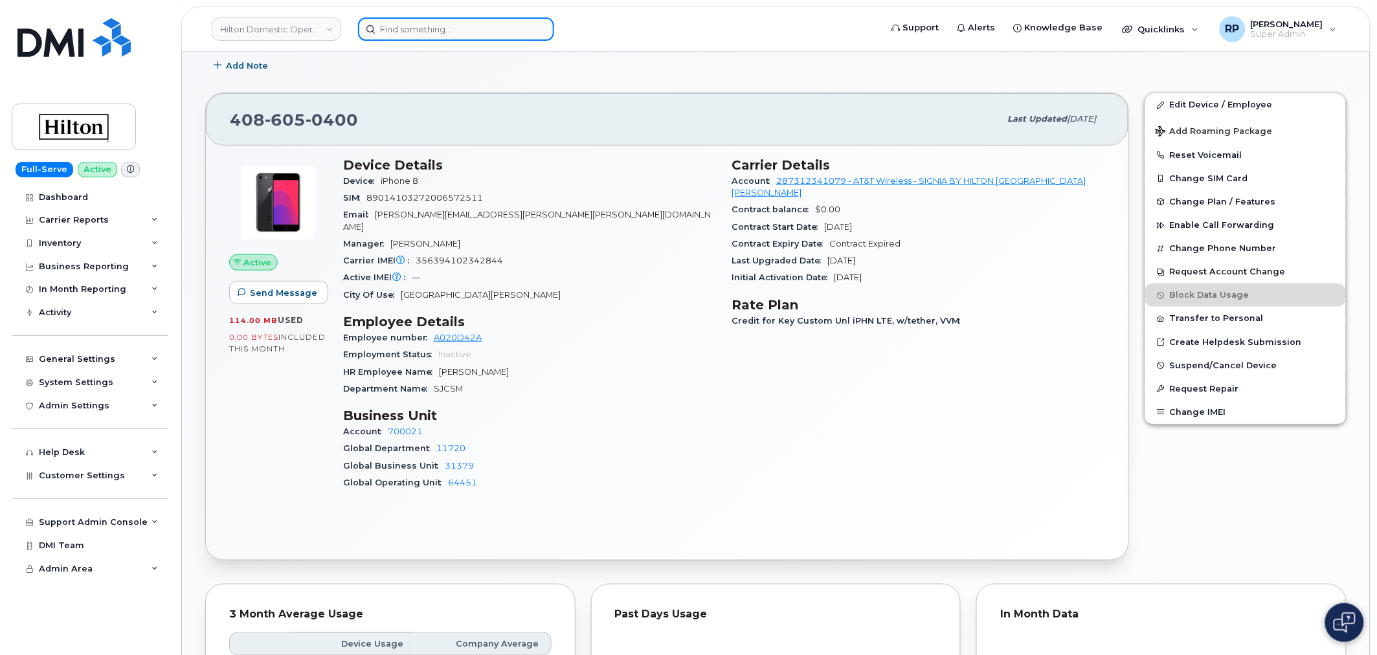
click at [437, 28] on input at bounding box center [456, 28] width 196 height 23
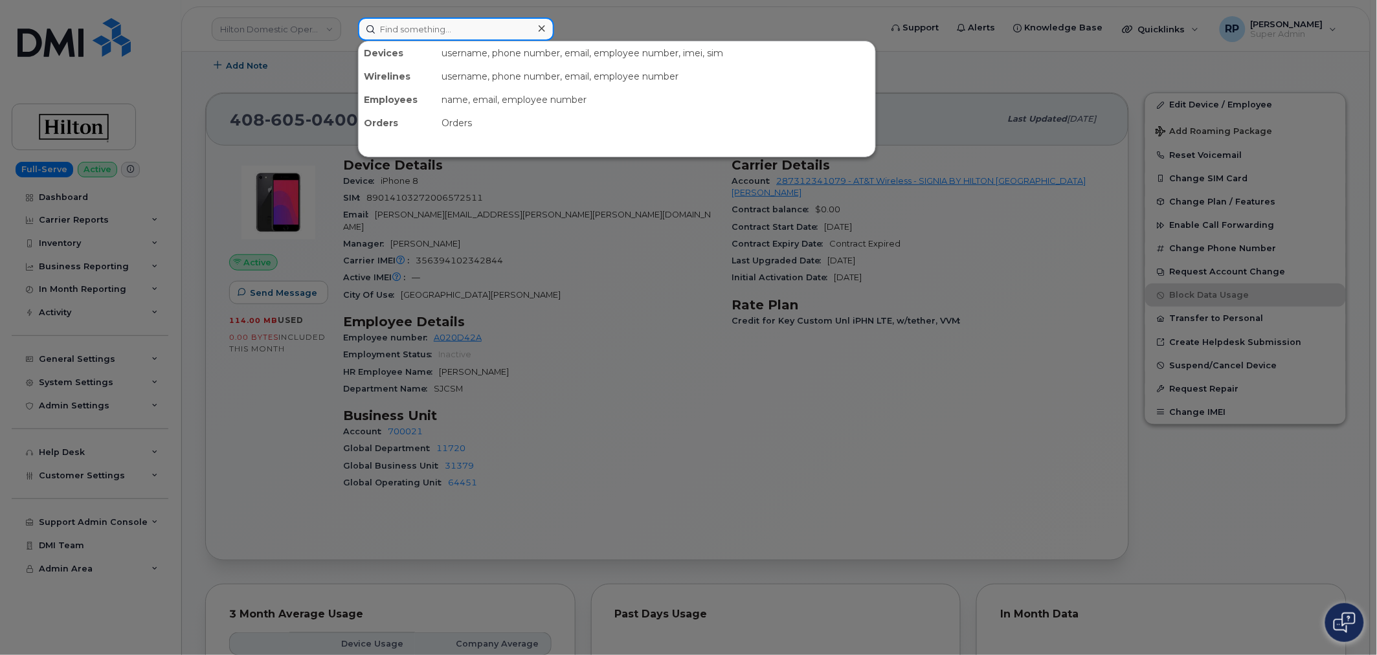
paste input "5713240966"
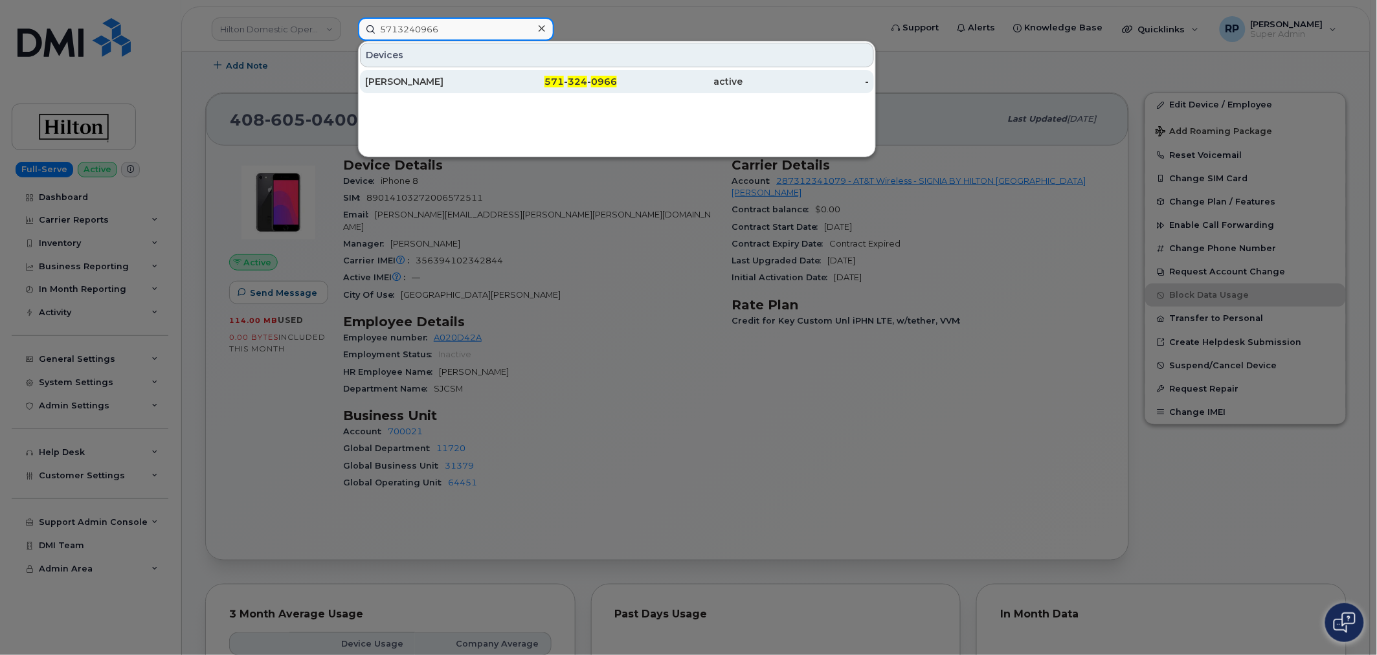
type input "5713240966"
click at [447, 80] on div "CHRISTIAN CHARNAUXGRILLET" at bounding box center [428, 81] width 126 height 13
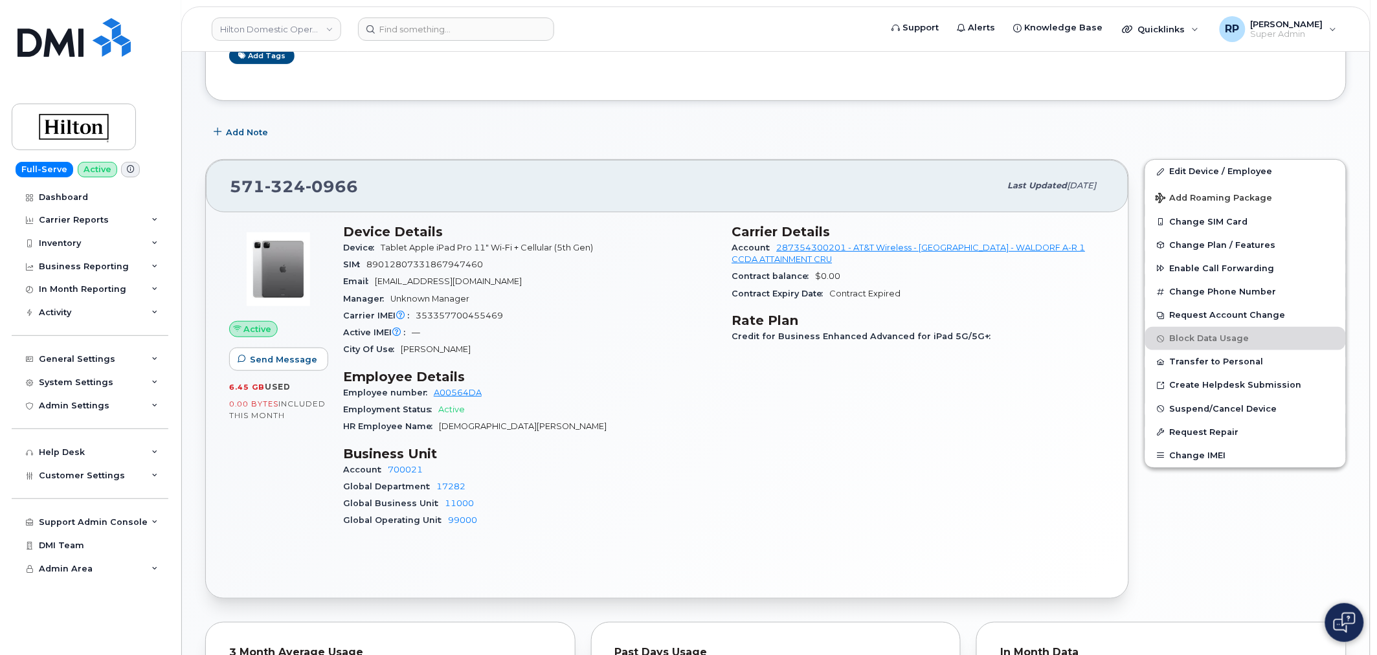
scroll to position [216, 0]
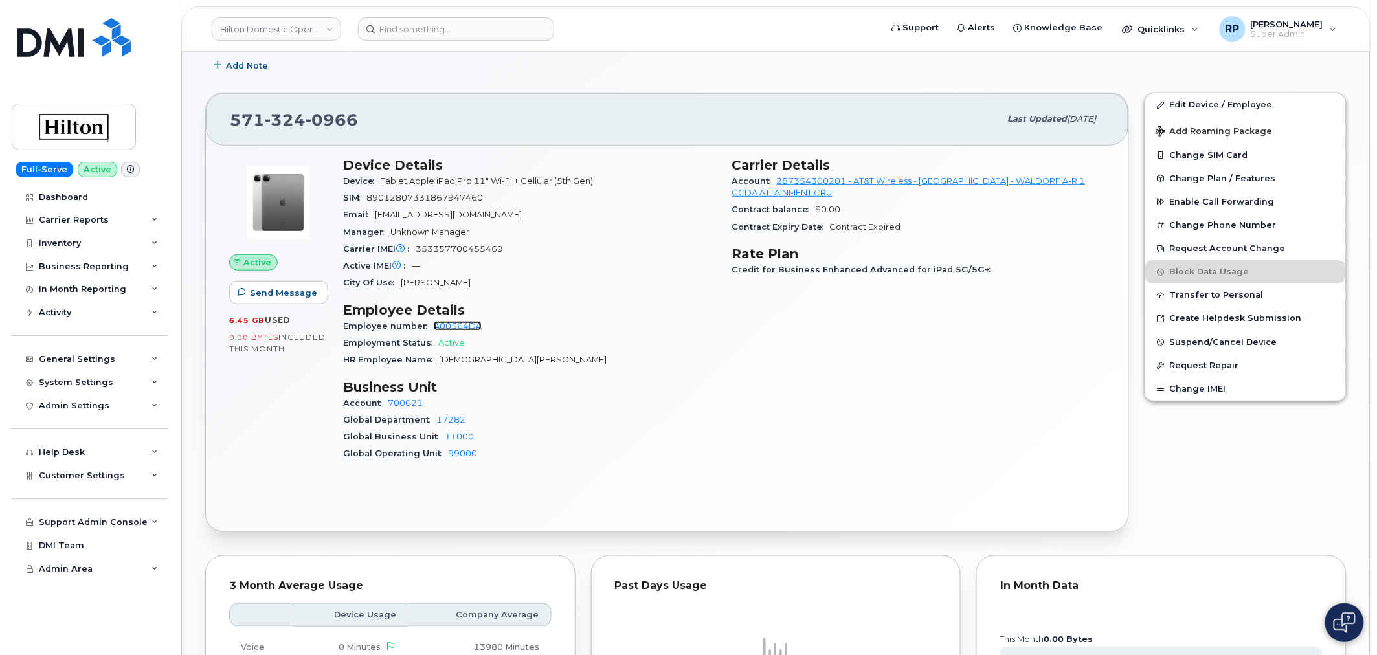
click at [443, 325] on link "A00564DA" at bounding box center [458, 326] width 48 height 10
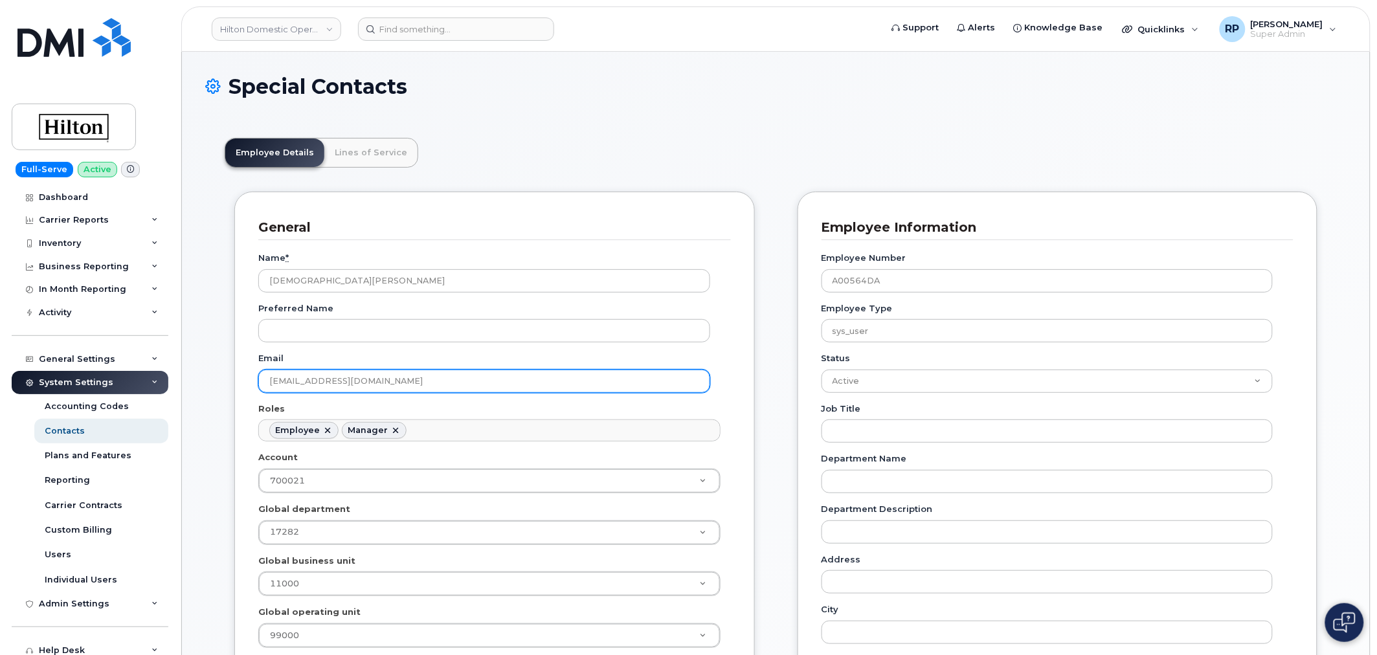
scroll to position [39, 0]
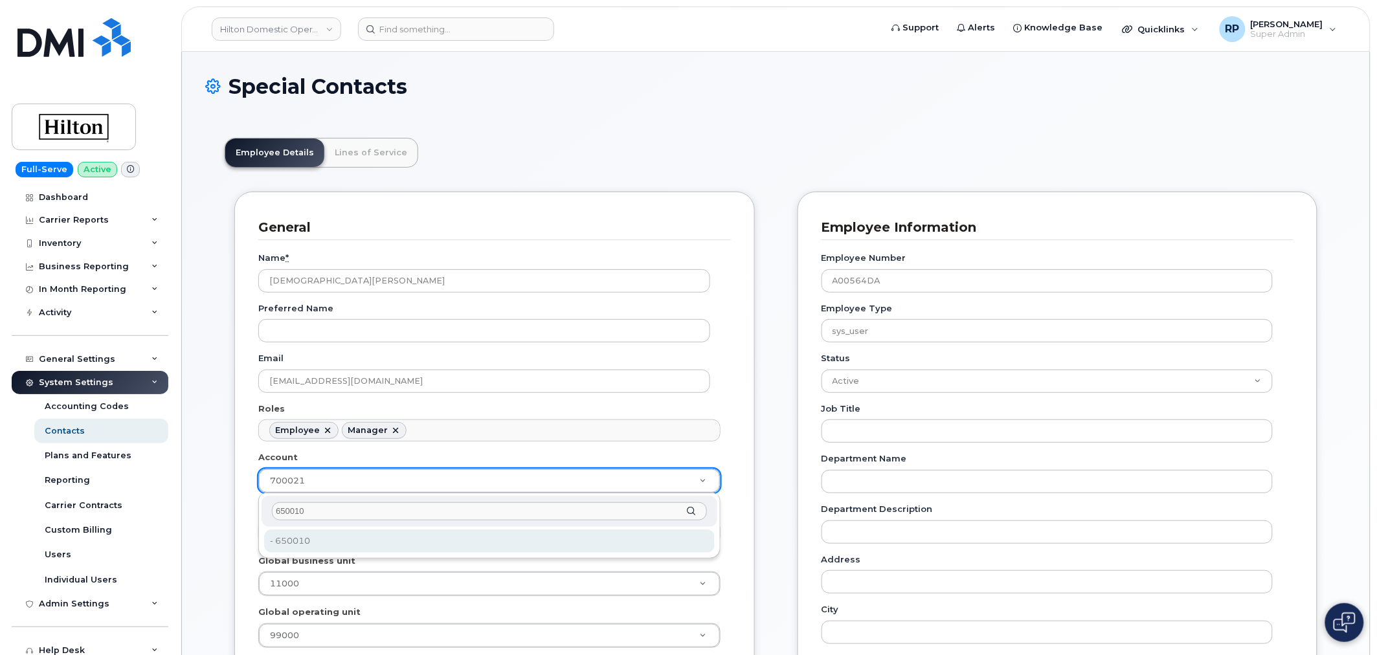
type input "650010"
type input "34080332"
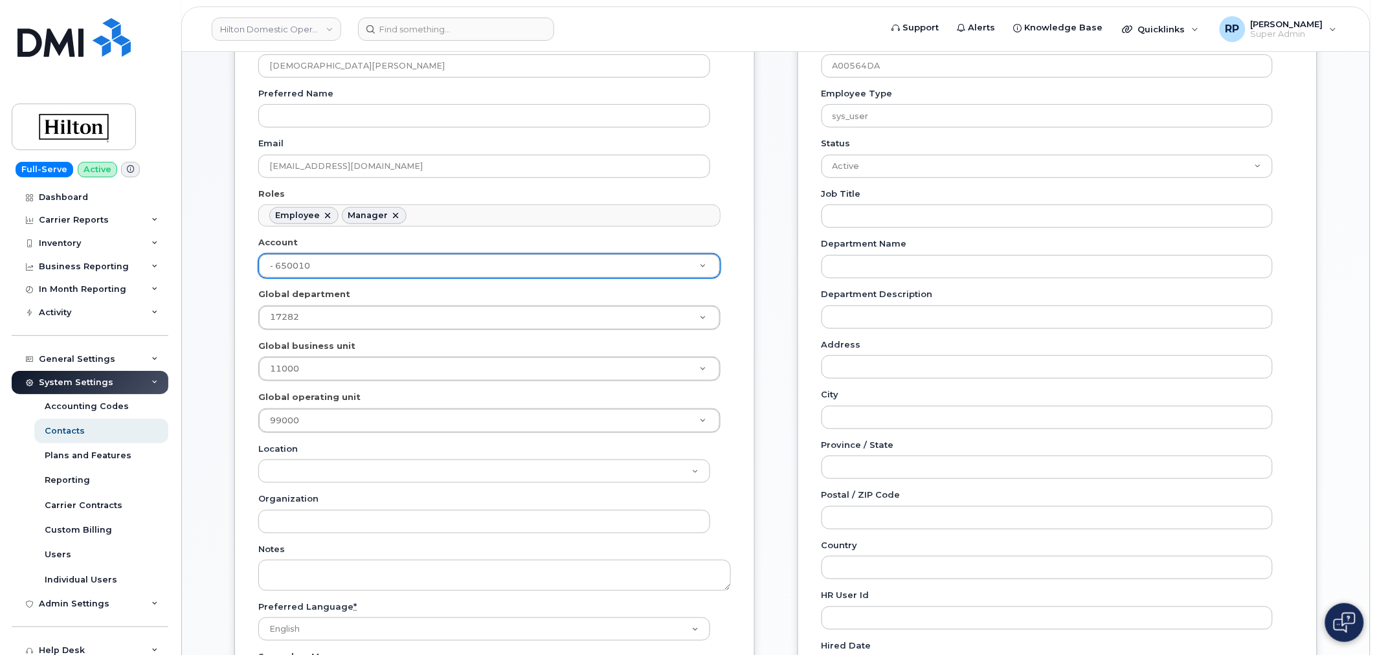
scroll to position [216, 0]
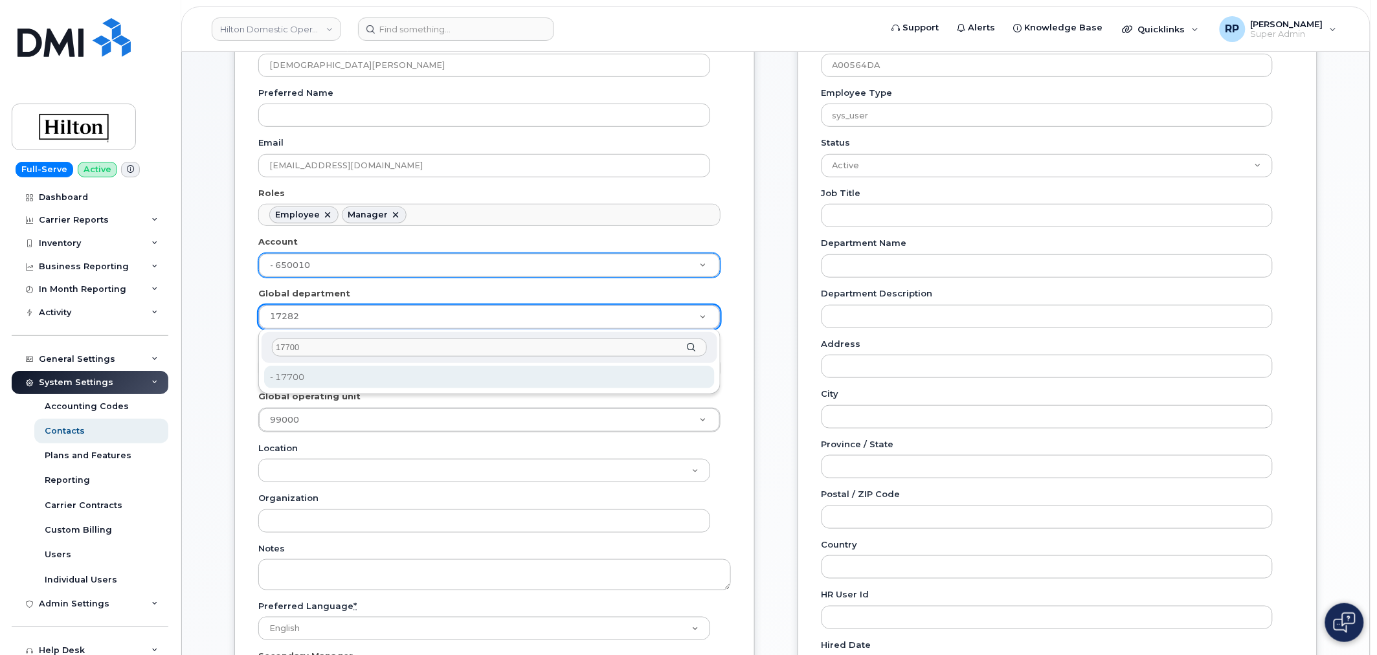
type input "17700"
type input "35848384"
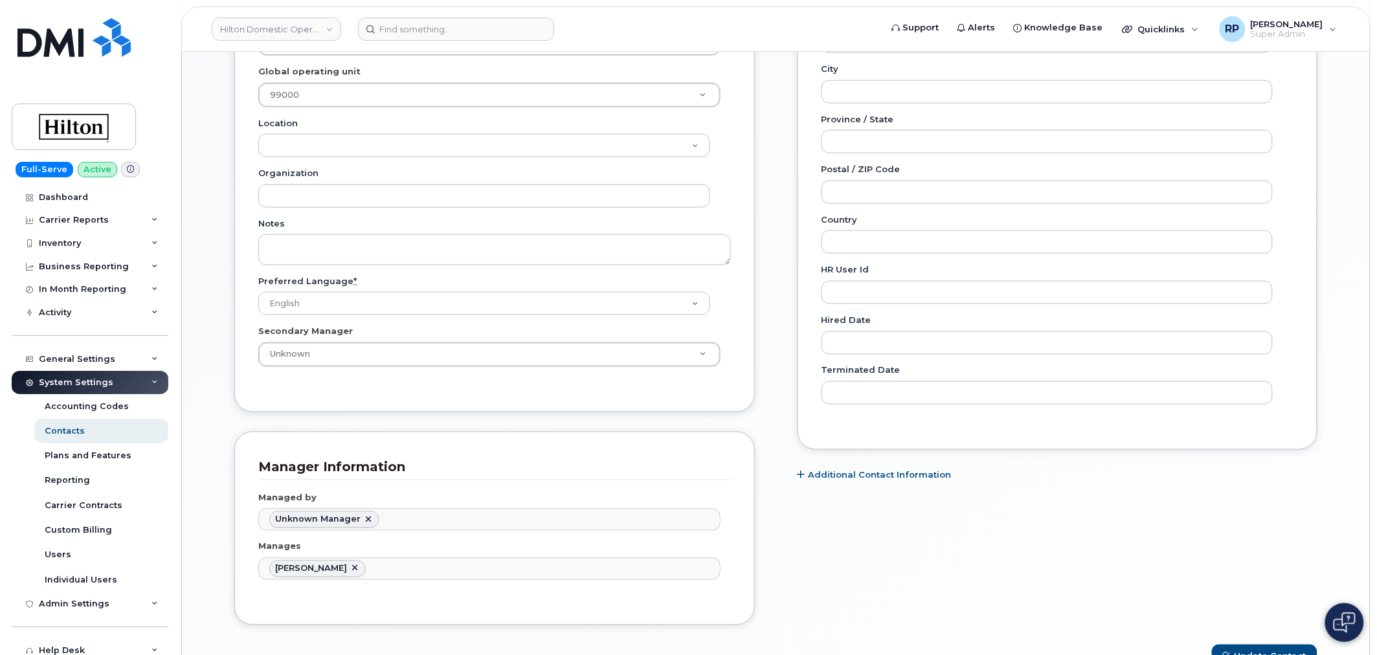
scroll to position [647, 0]
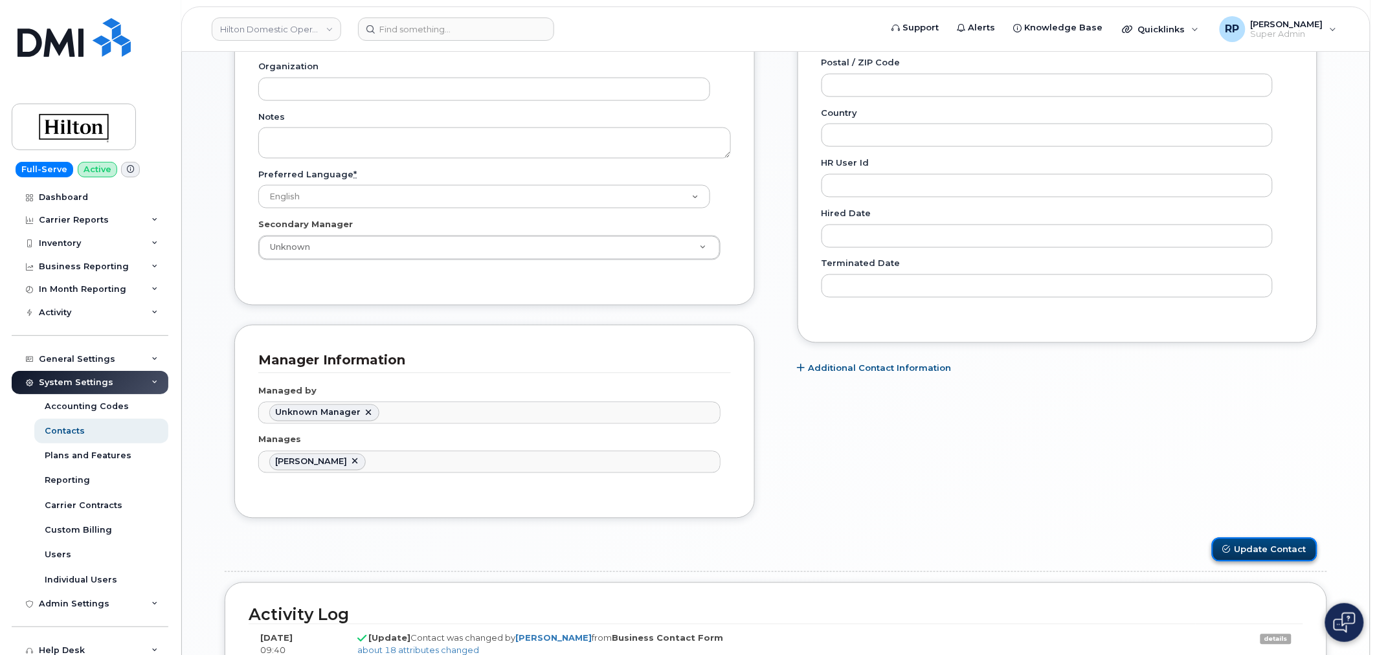
click at [1231, 551] on icon "submit" at bounding box center [1227, 550] width 8 height 8
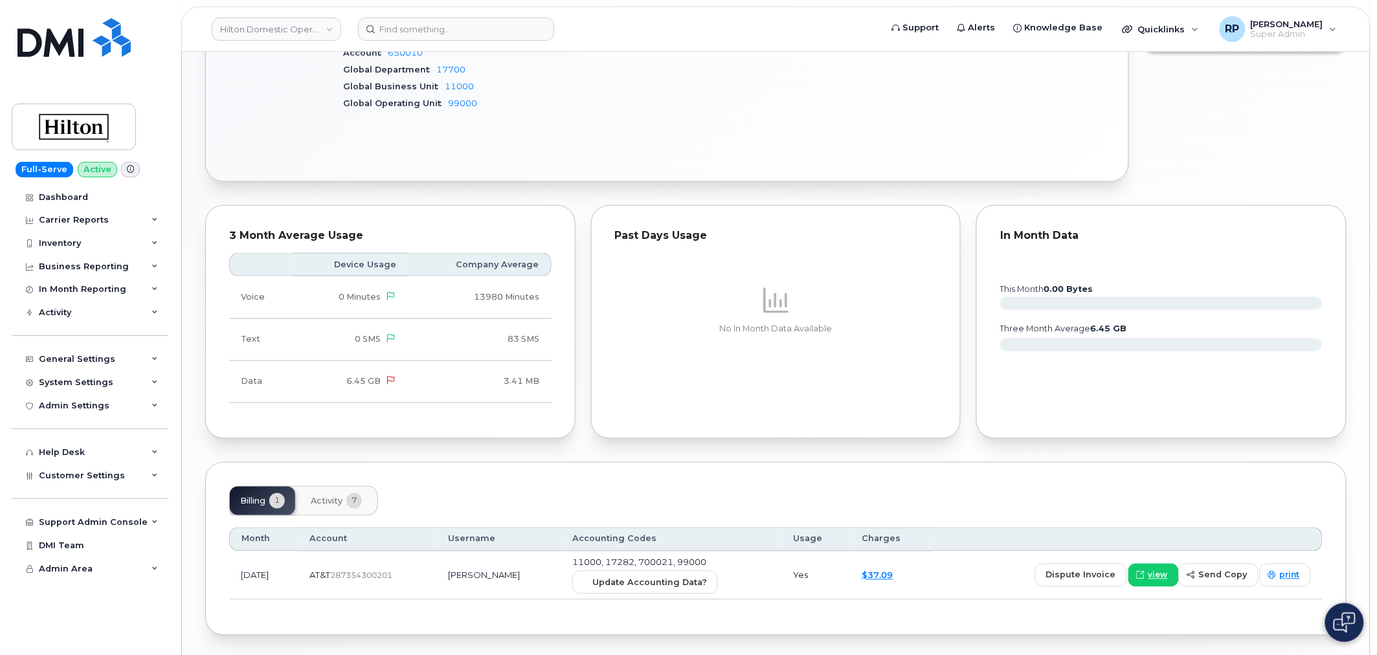
scroll to position [575, 0]
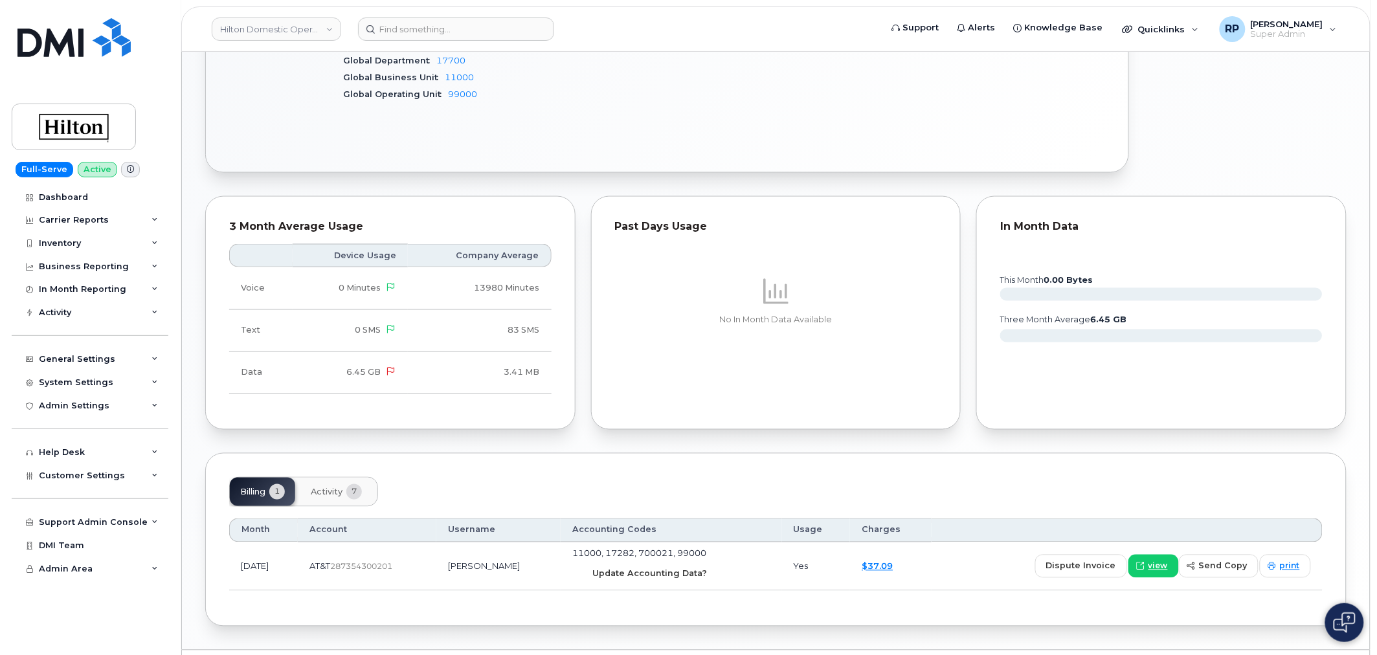
click at [702, 576] on span "Update Accounting Data?" at bounding box center [649, 574] width 115 height 12
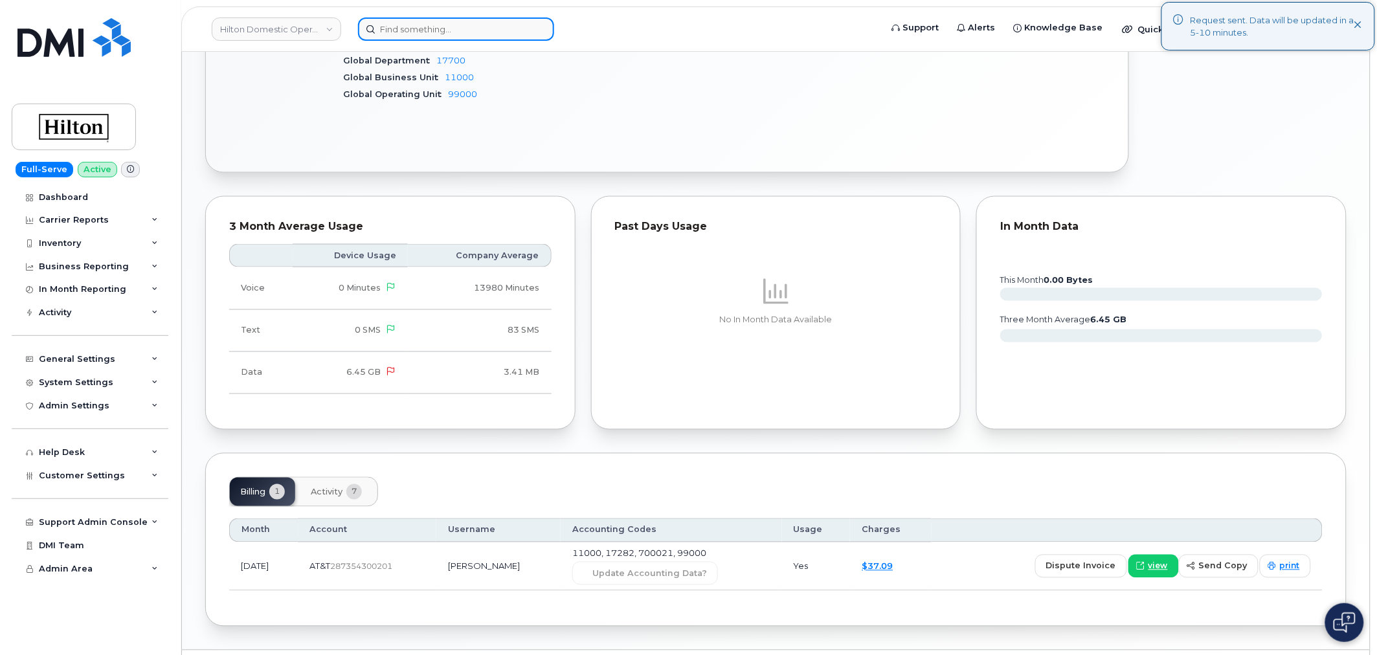
click at [441, 30] on input at bounding box center [456, 28] width 196 height 23
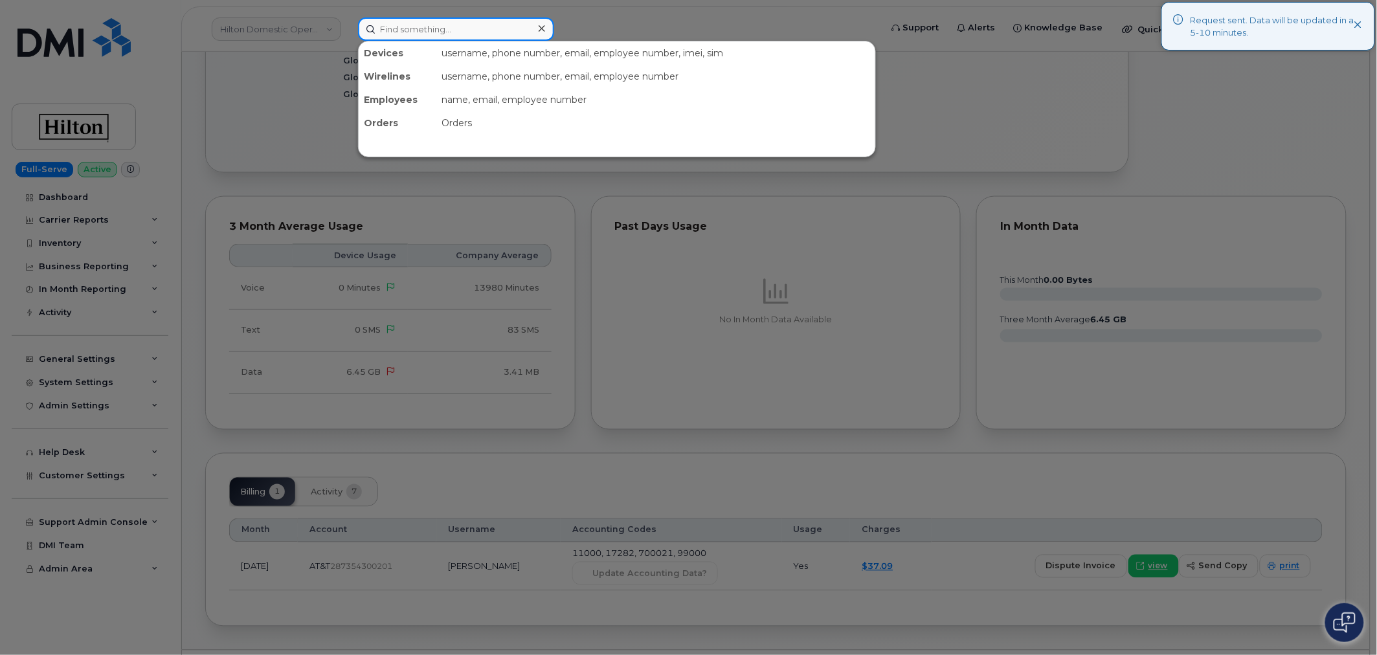
paste input "2142083905"
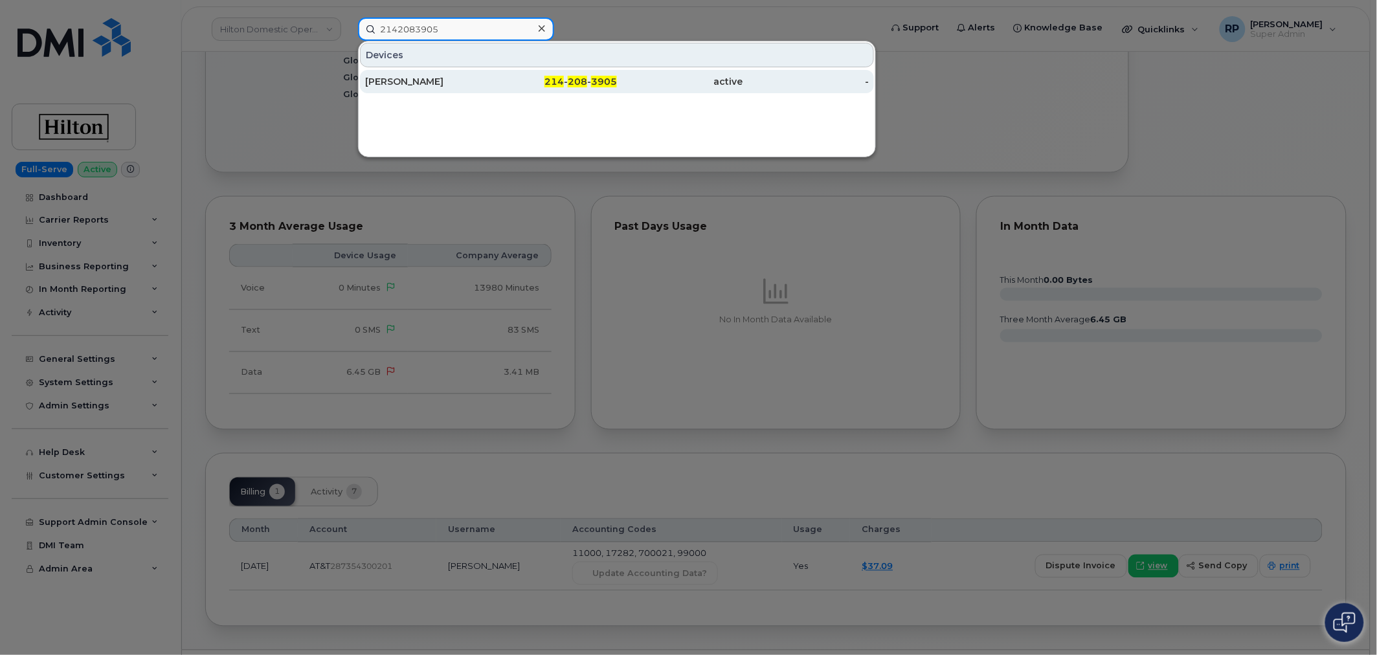
type input "2142083905"
click at [434, 83] on div "[PERSON_NAME]" at bounding box center [428, 81] width 126 height 13
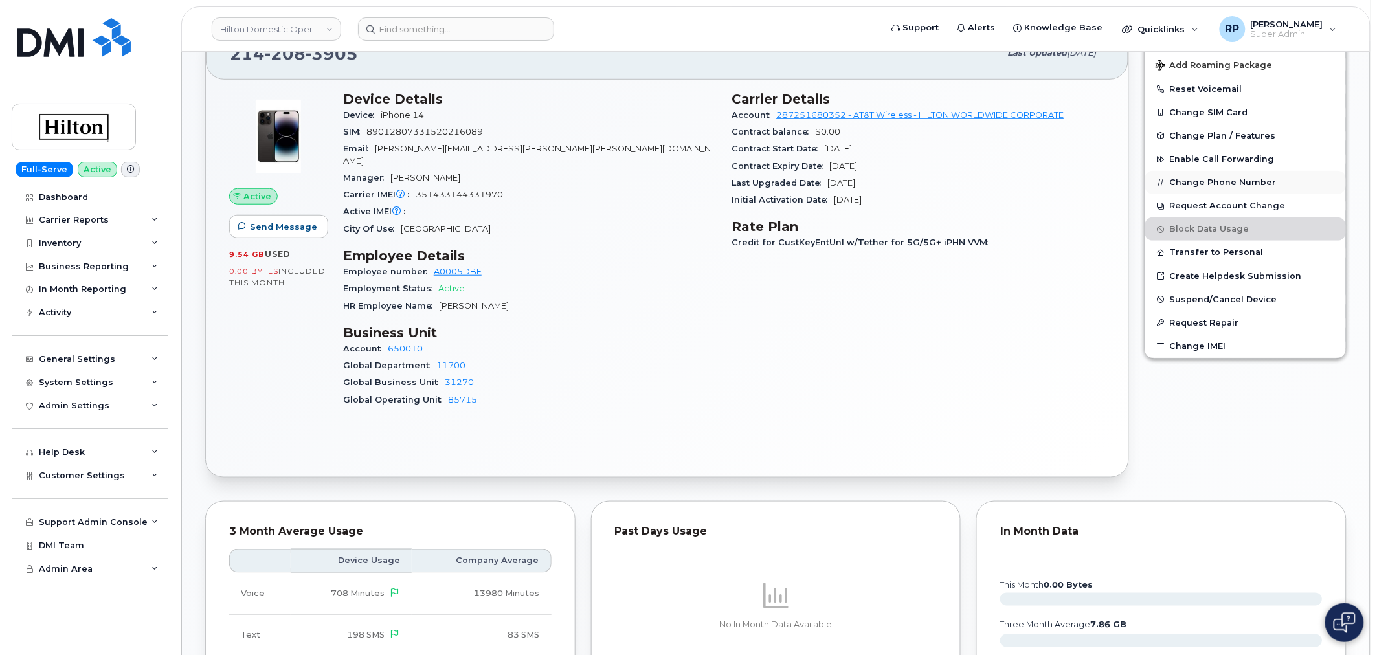
scroll to position [216, 0]
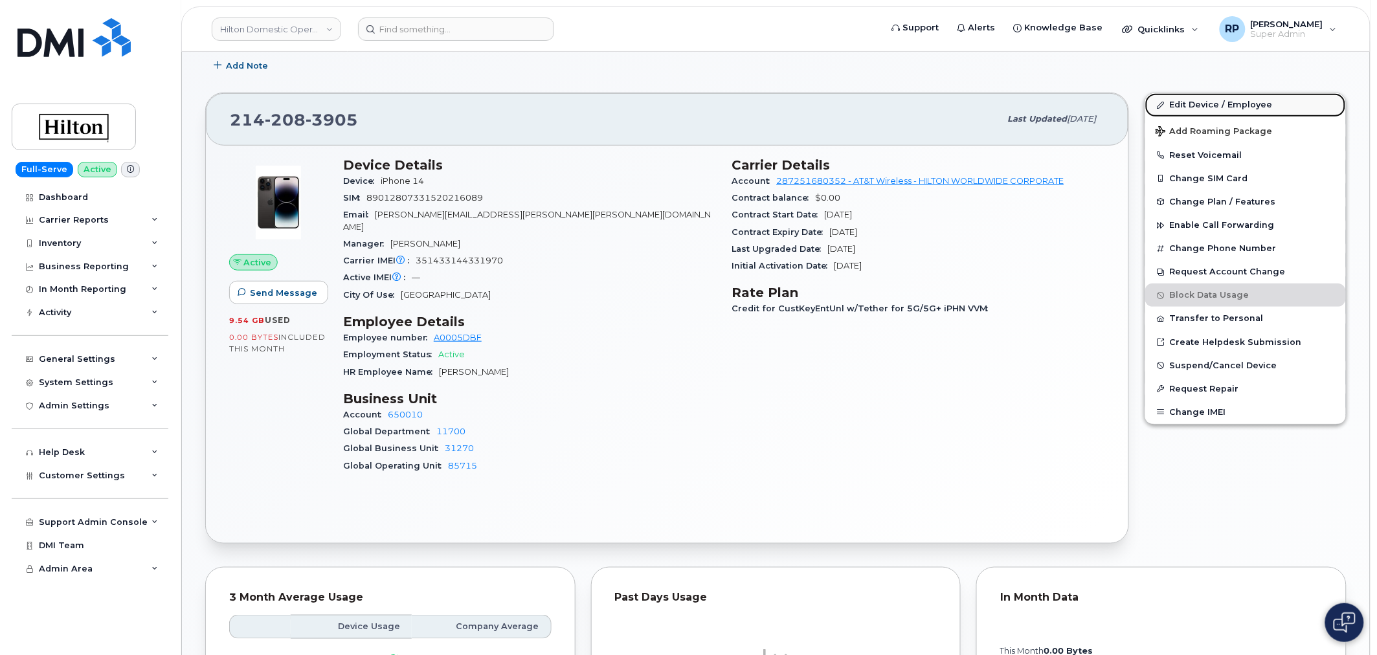
click at [1235, 99] on link "Edit Device / Employee" at bounding box center [1245, 104] width 201 height 23
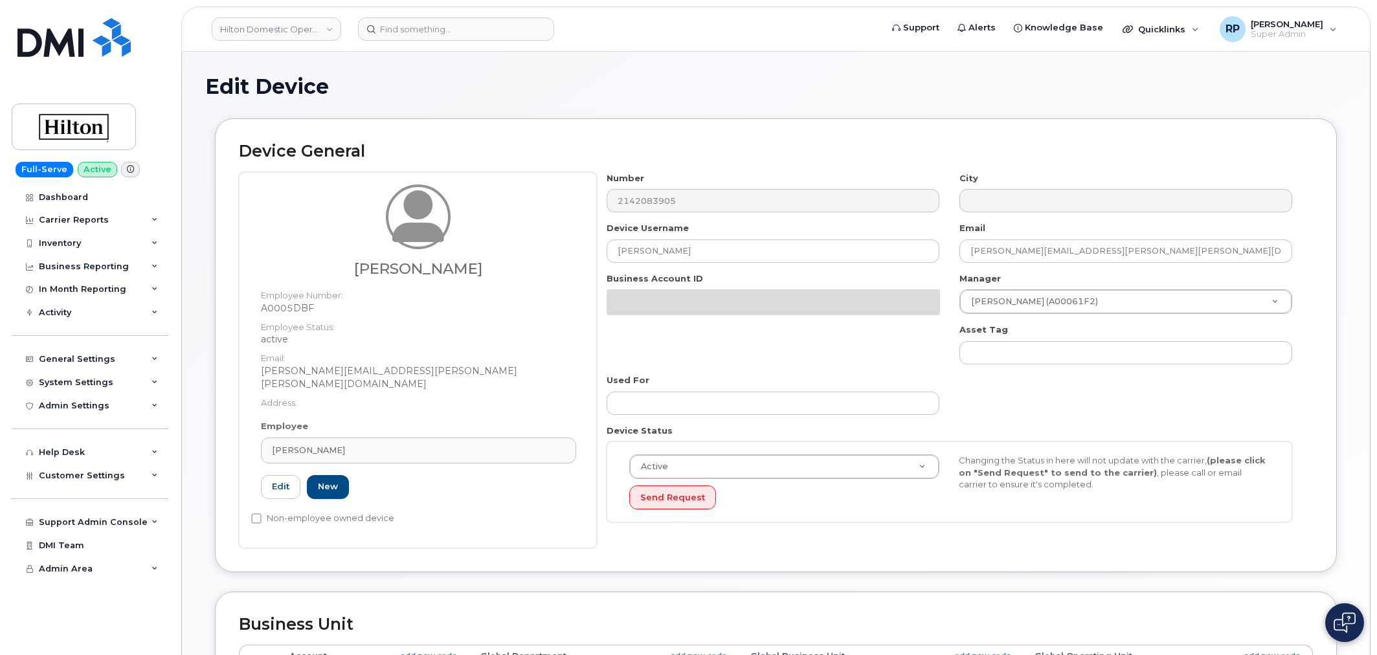
select select "34080332"
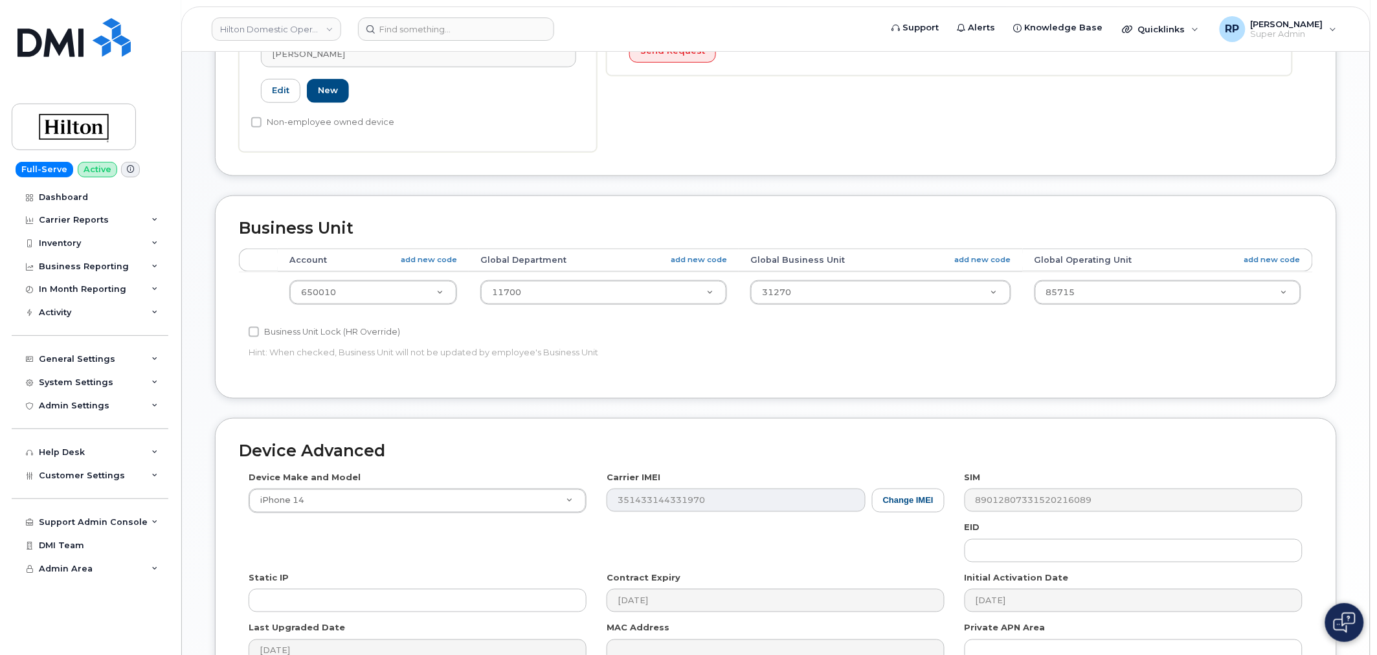
scroll to position [431, 0]
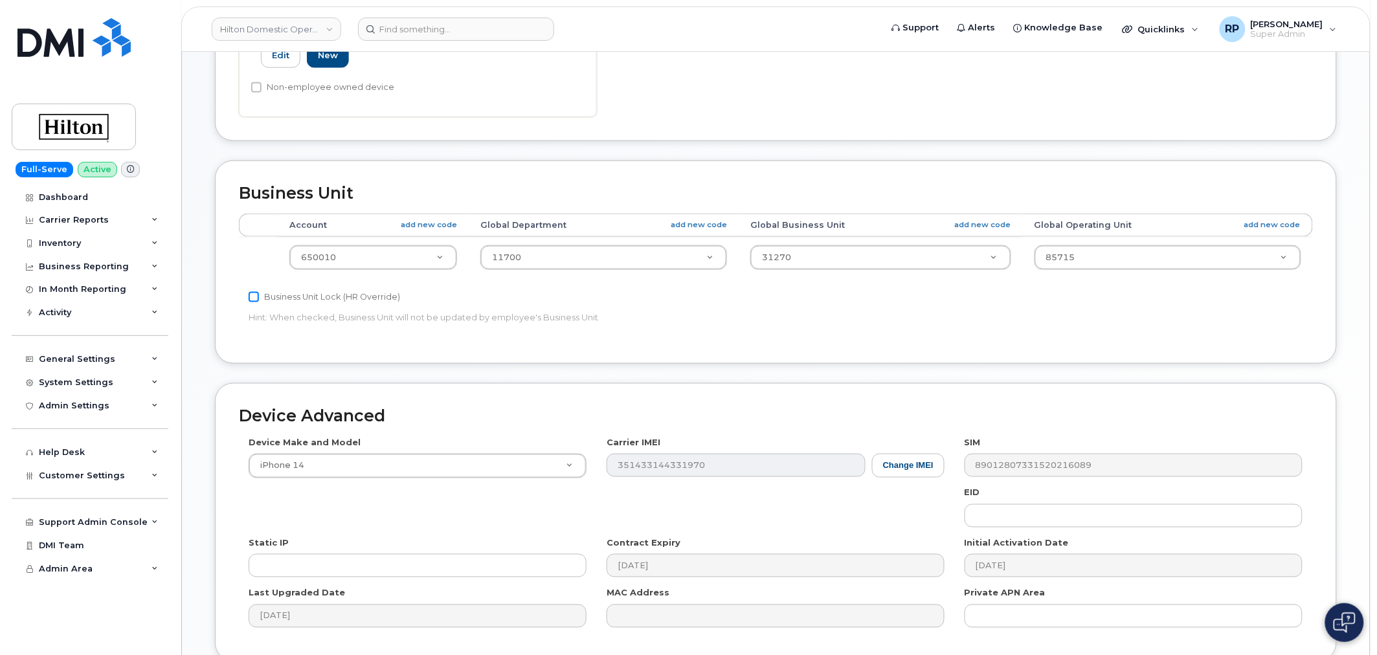
click at [255, 292] on input "Business Unit Lock (HR Override)" at bounding box center [254, 297] width 10 height 10
checkbox input "true"
type input "700"
select select "34080331"
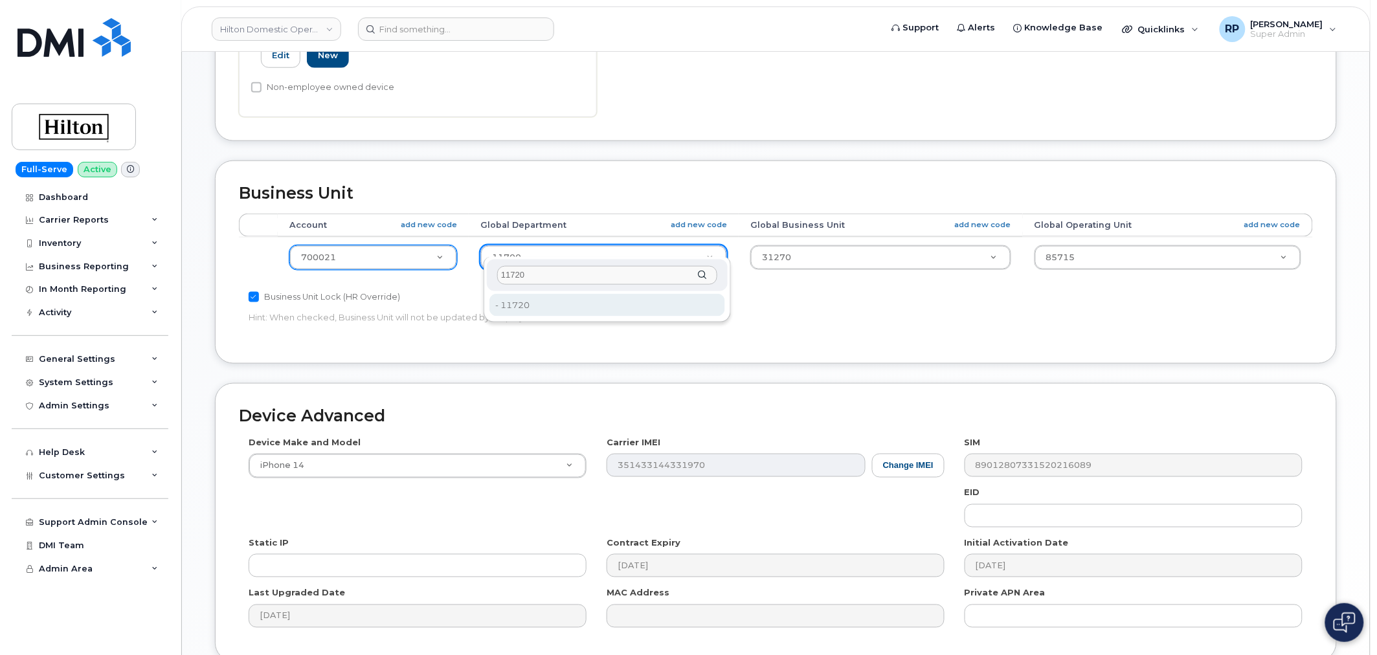
type input "11720"
type input "34542459"
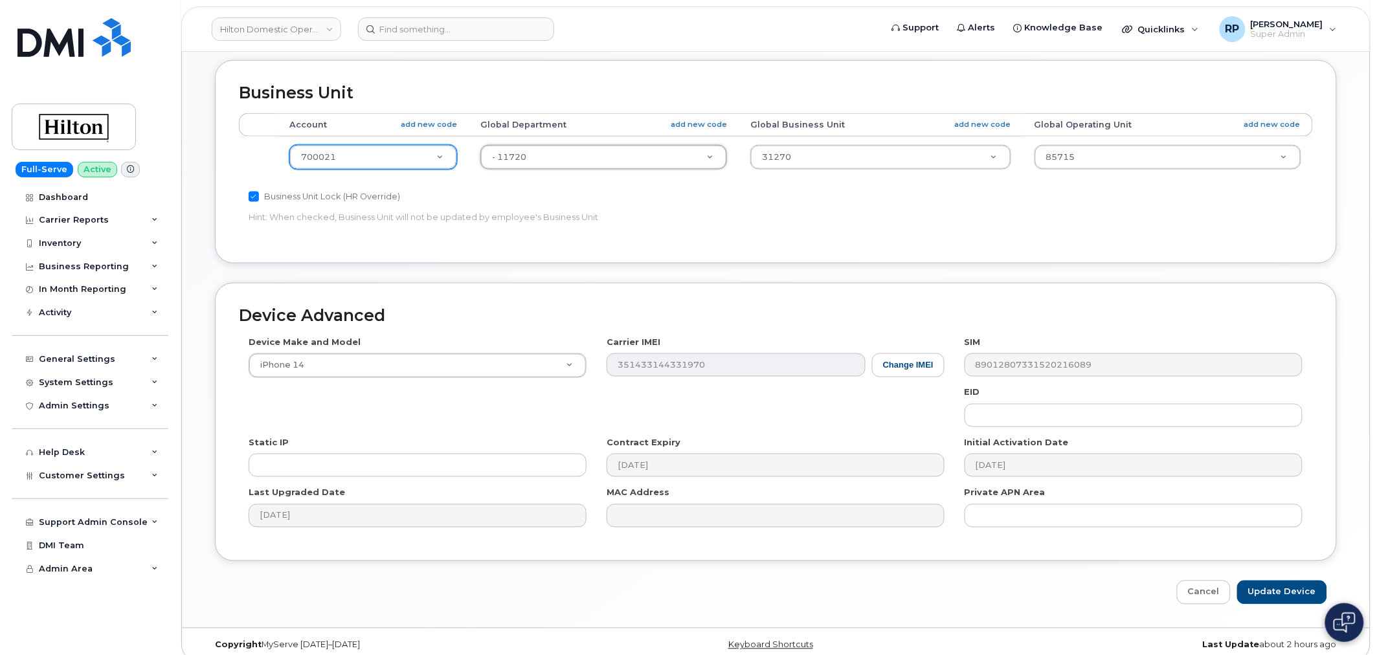
scroll to position [533, 0]
click at [1295, 580] on input "Update Device" at bounding box center [1282, 591] width 90 height 24
type input "Saving..."
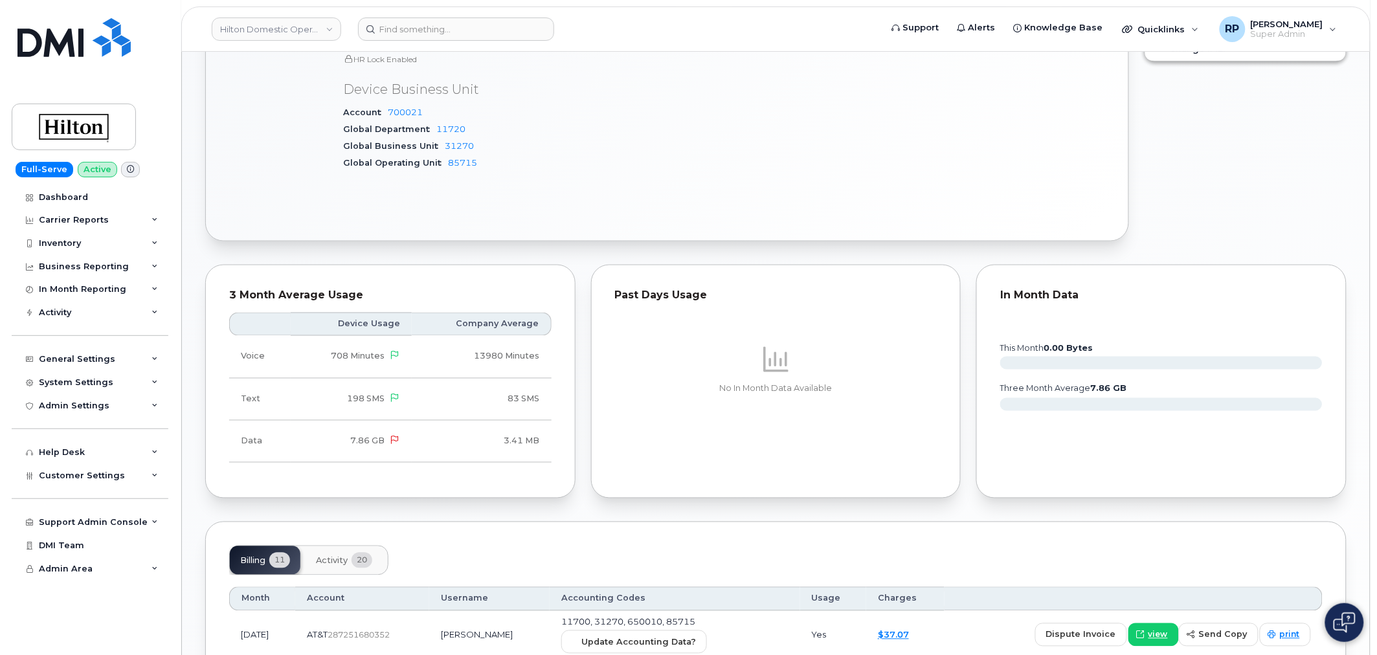
scroll to position [774, 0]
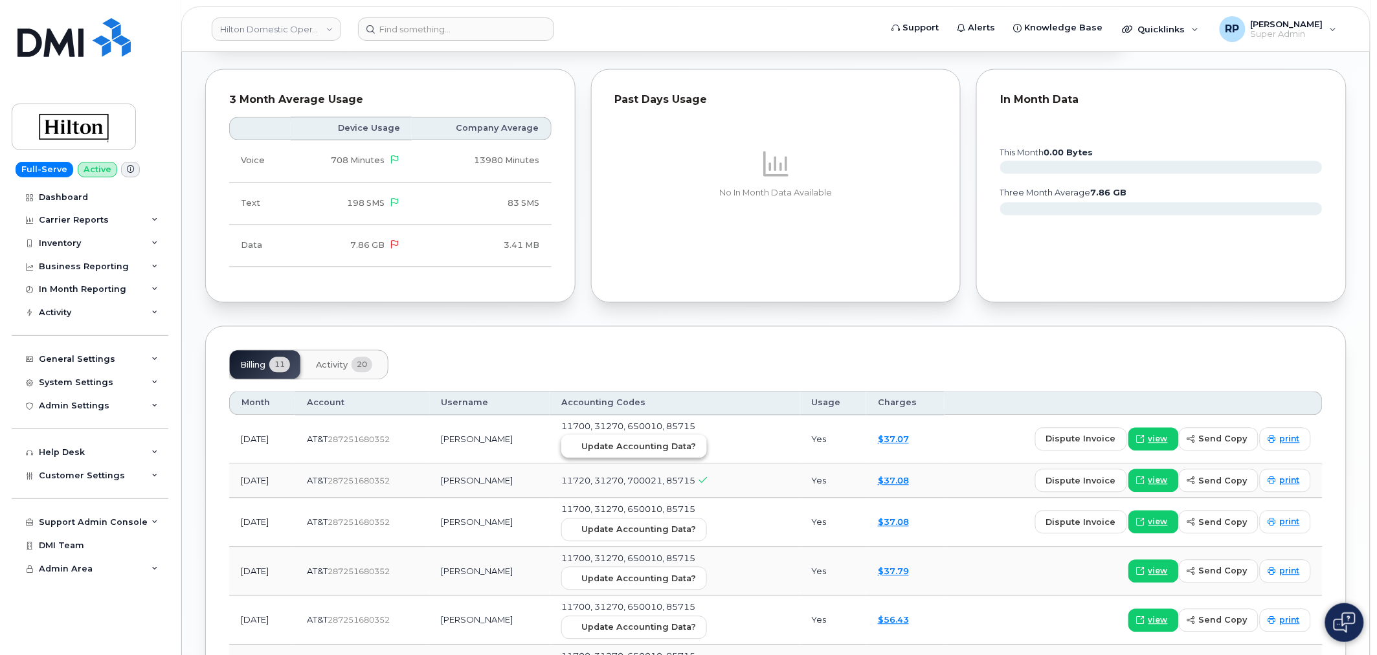
click at [696, 441] on span "Update Accounting Data?" at bounding box center [638, 447] width 115 height 12
